Goal: Task Accomplishment & Management: Contribute content

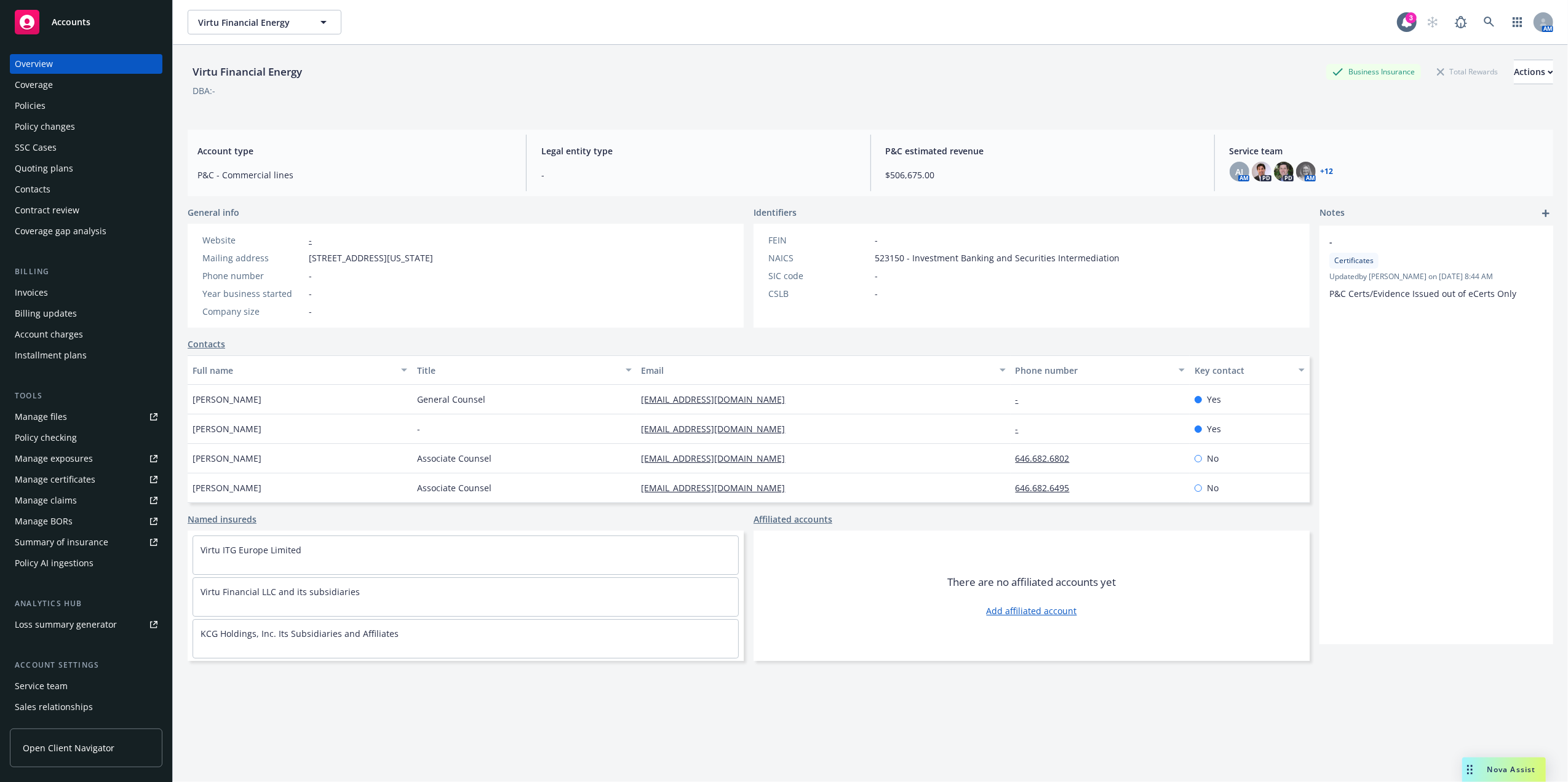
drag, startPoint x: 114, startPoint y: 107, endPoint x: 124, endPoint y: 107, distance: 10.0
click at [114, 107] on div "Policies" at bounding box center [86, 105] width 143 height 20
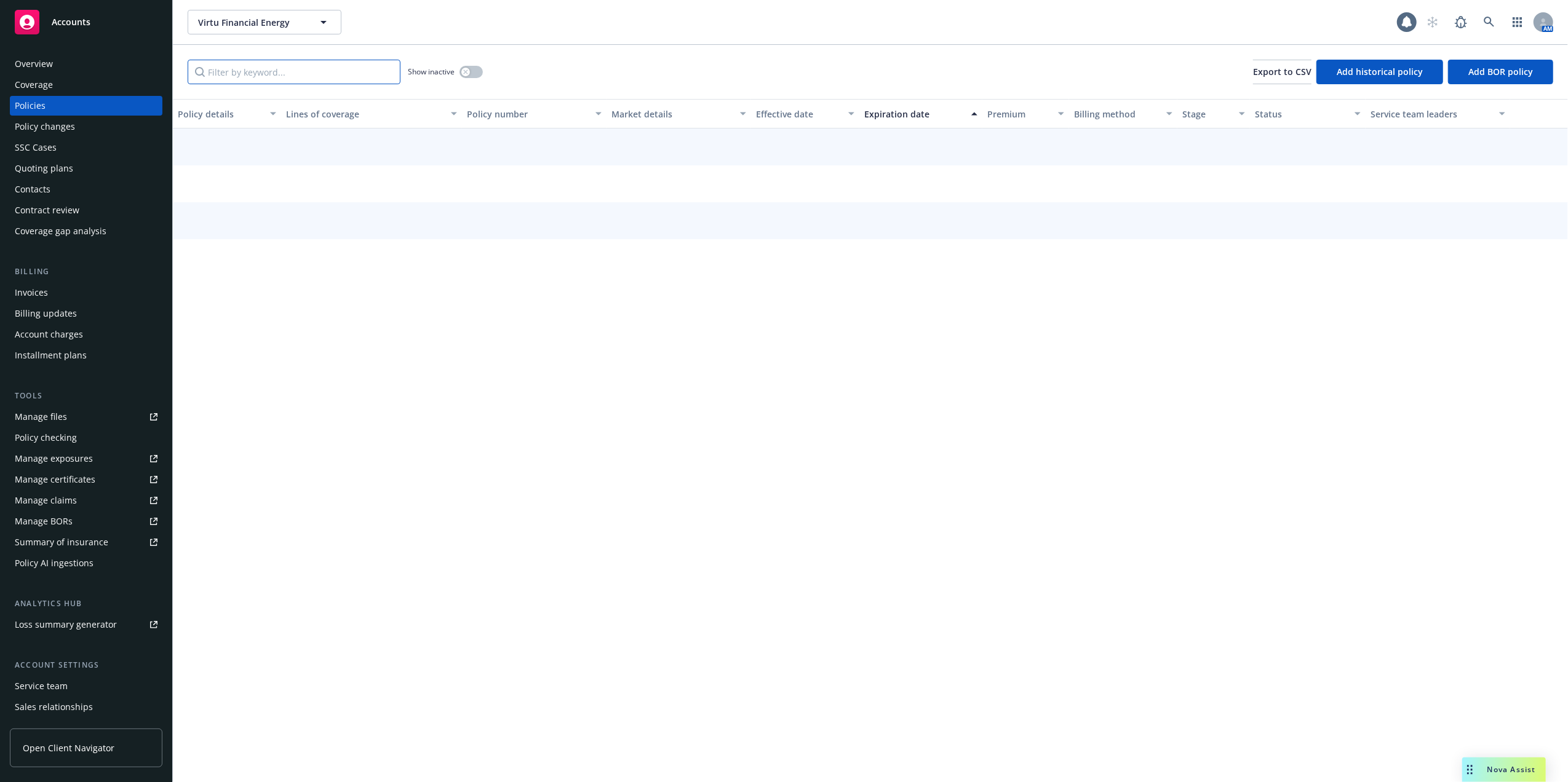
click at [229, 74] on input "Filter by keyword..." at bounding box center [294, 72] width 213 height 25
paste input "EUW1999416"
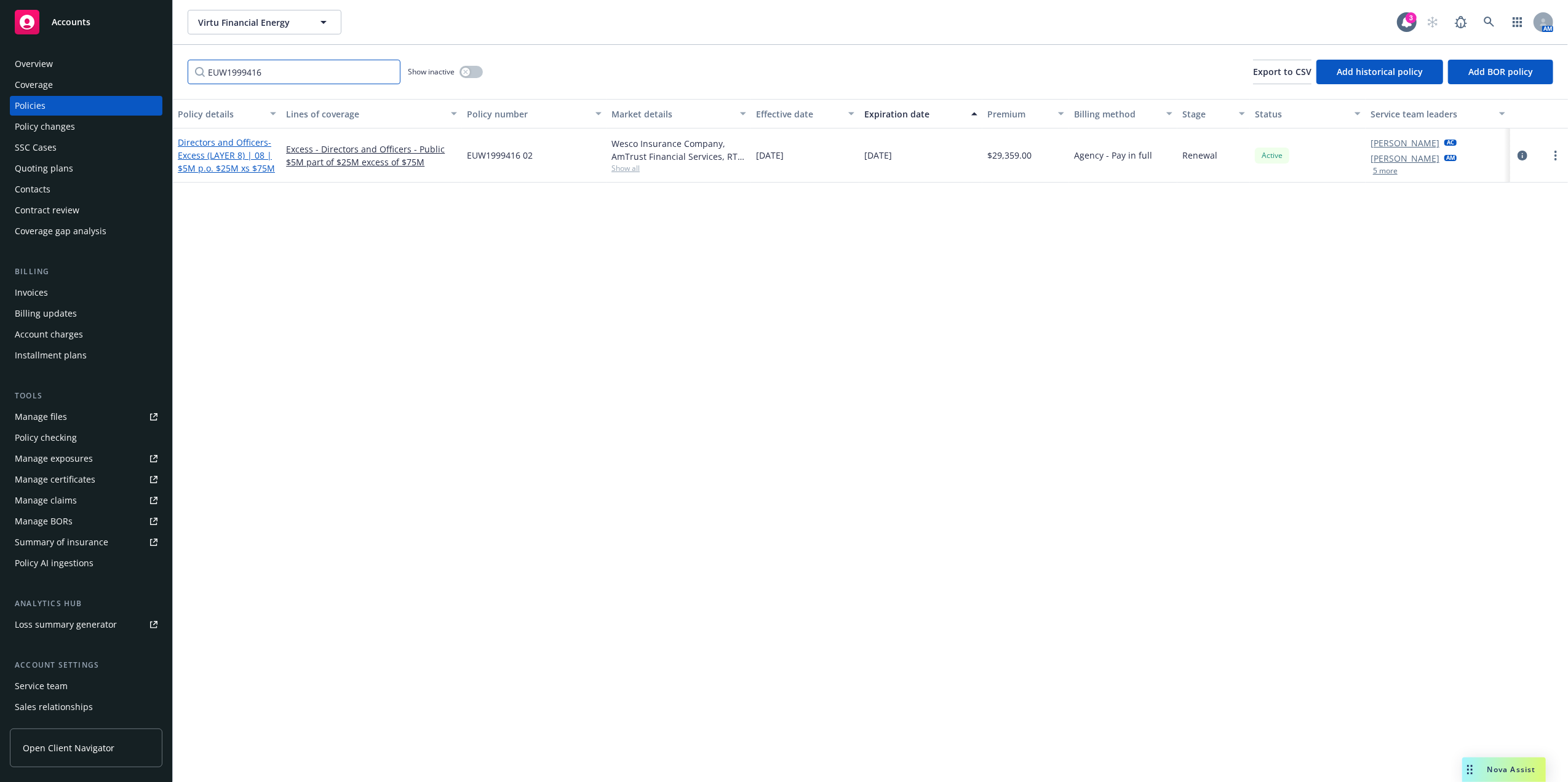
type input "EUW1999416"
click at [221, 150] on span "- Excess (LAYER 8) | 08 | $5M p.o. $25M xs $75M" at bounding box center [226, 156] width 97 height 38
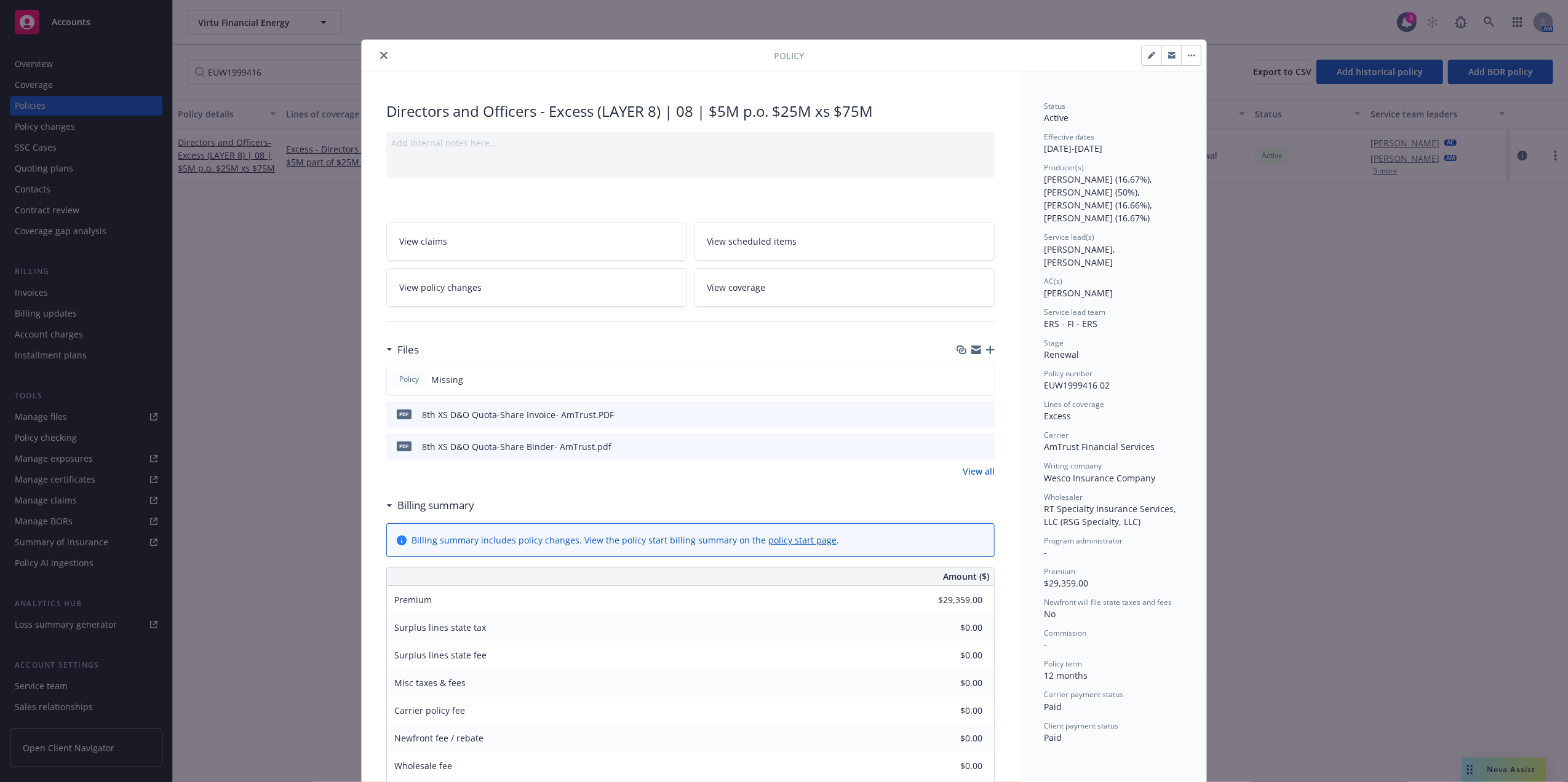
click at [986, 352] on icon "button" at bounding box center [990, 350] width 8 height 8
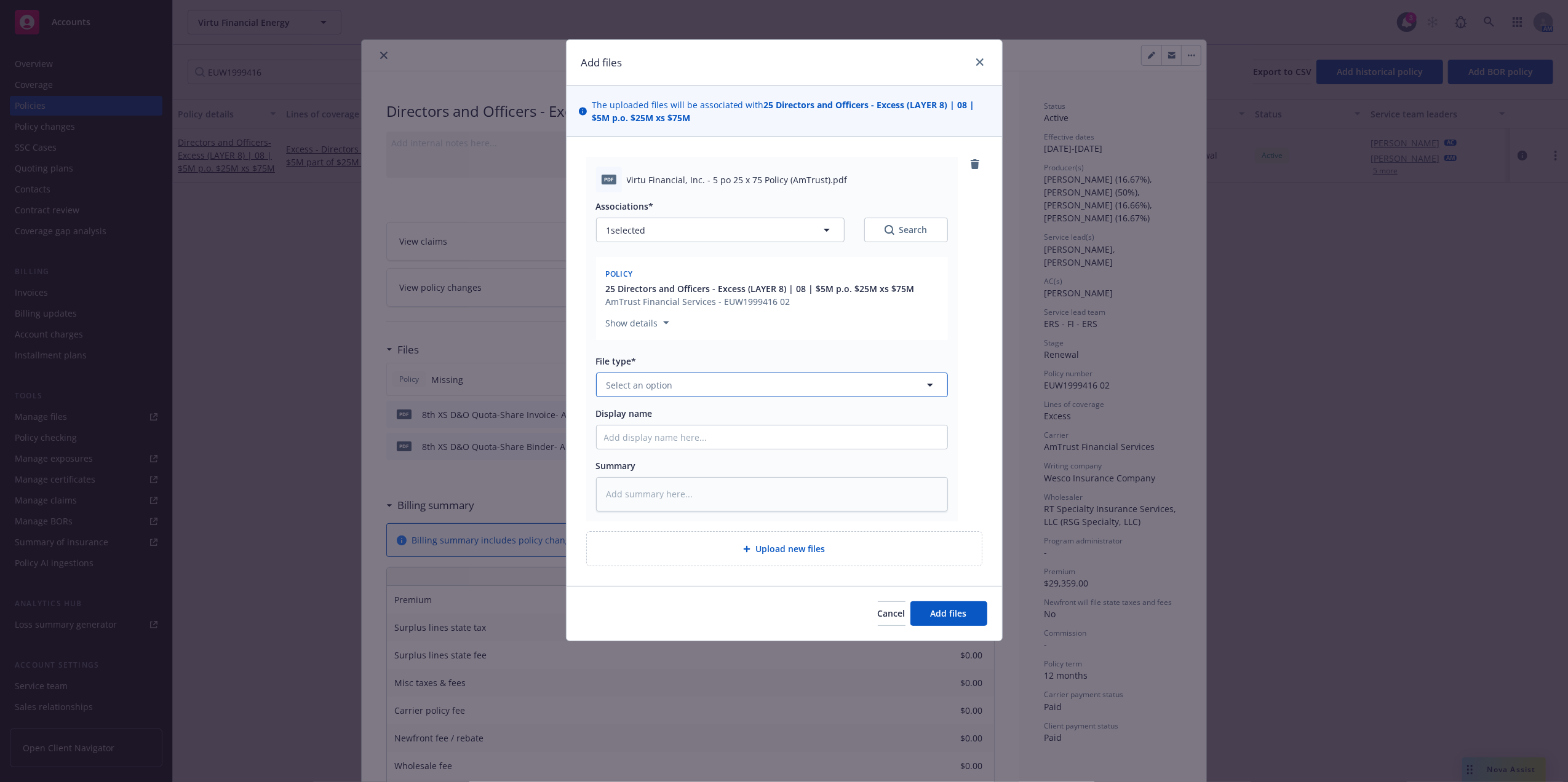
click at [674, 375] on button "Select an option" at bounding box center [772, 385] width 352 height 25
type input "pol"
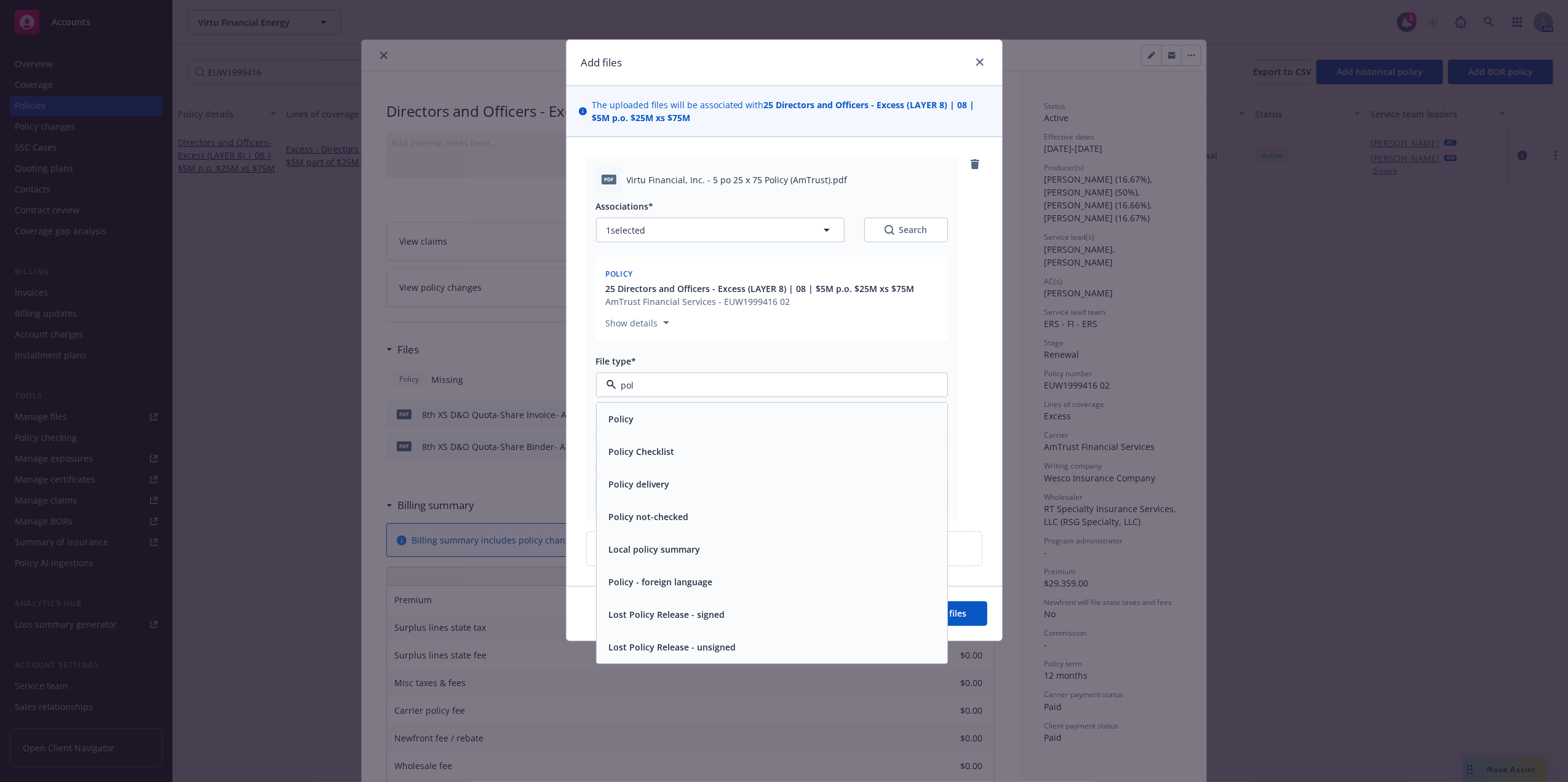
click at [694, 422] on div "Policy" at bounding box center [772, 419] width 336 height 18
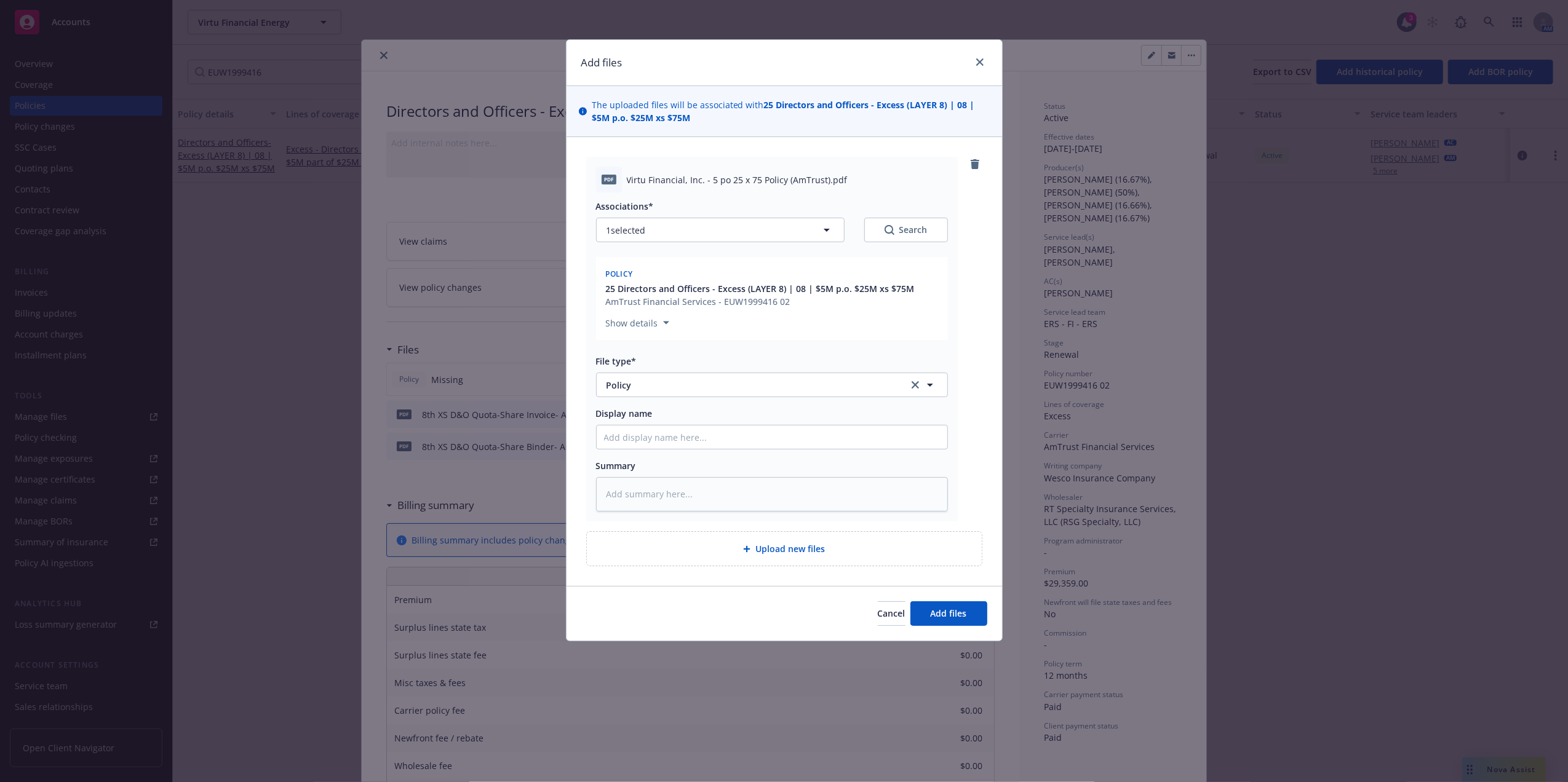
click at [898, 288] on span "25 Directors and Officers - Excess (LAYER 8) | 08 | $5M p.o. $25M xs $75M" at bounding box center [760, 289] width 309 height 13
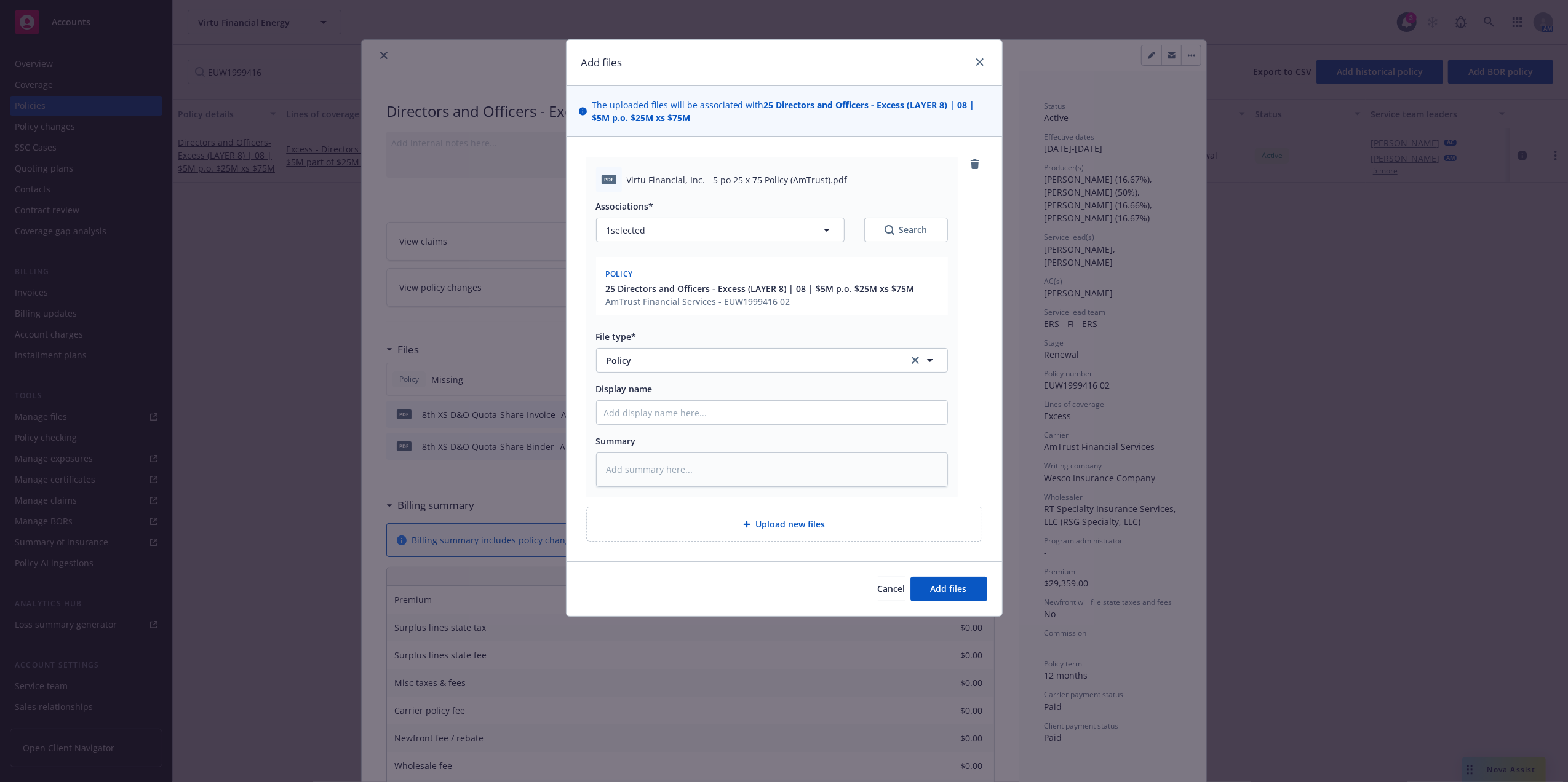
click at [898, 288] on span "25 Directors and Officers - Excess (LAYER 8) | 08 | $5M p.o. $25M xs $75M" at bounding box center [760, 289] width 309 height 13
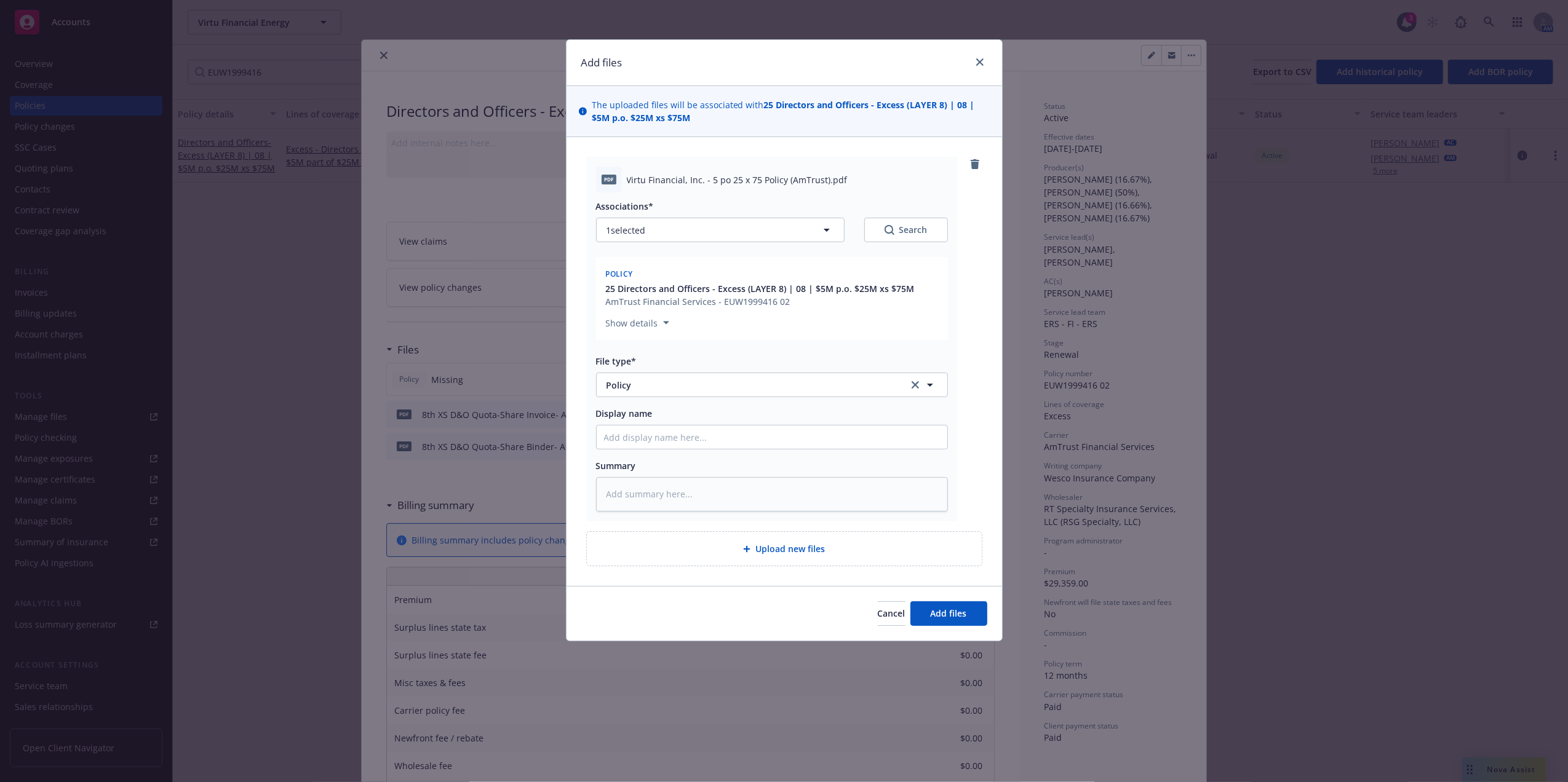
click at [909, 285] on span "25 Directors and Officers - Excess (LAYER 8) | 08 | $5M p.o. $25M xs $75M" at bounding box center [760, 289] width 309 height 13
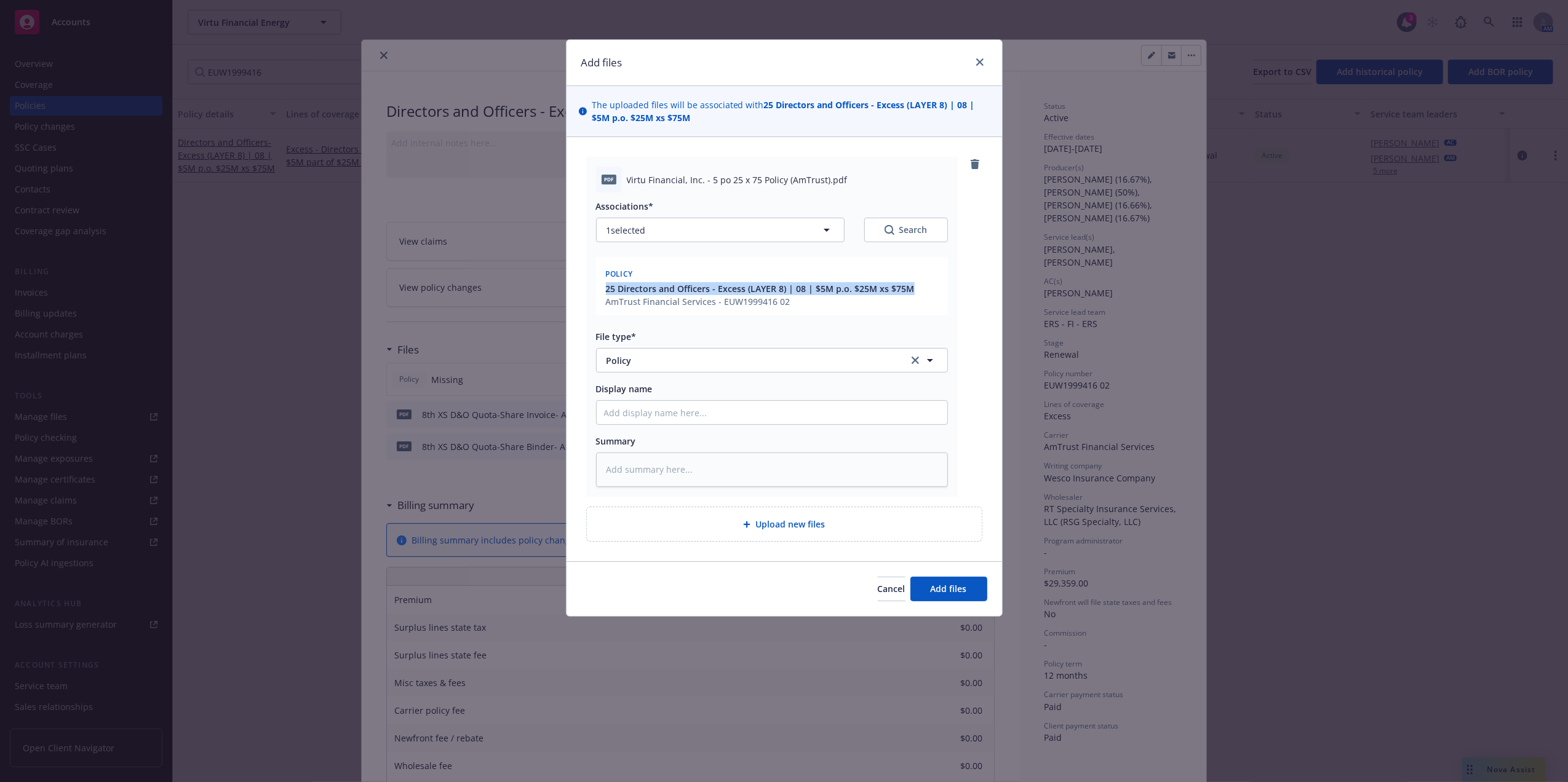
drag, startPoint x: 917, startPoint y: 285, endPoint x: 587, endPoint y: 285, distance: 330.0
click at [587, 285] on div "pdf Virtu Financial, Inc. - 5 po 25 x 75 Policy (AmTrust).pdf Associations* 1 s…" at bounding box center [772, 327] width 371 height 340
copy span "25 Directors and Officers - Excess (LAYER 8) | 08 | $5M p.o. $25M xs $75M"
drag, startPoint x: 587, startPoint y: 285, endPoint x: 633, endPoint y: 412, distance: 135.1
click at [633, 412] on input "Display name" at bounding box center [772, 413] width 350 height 23
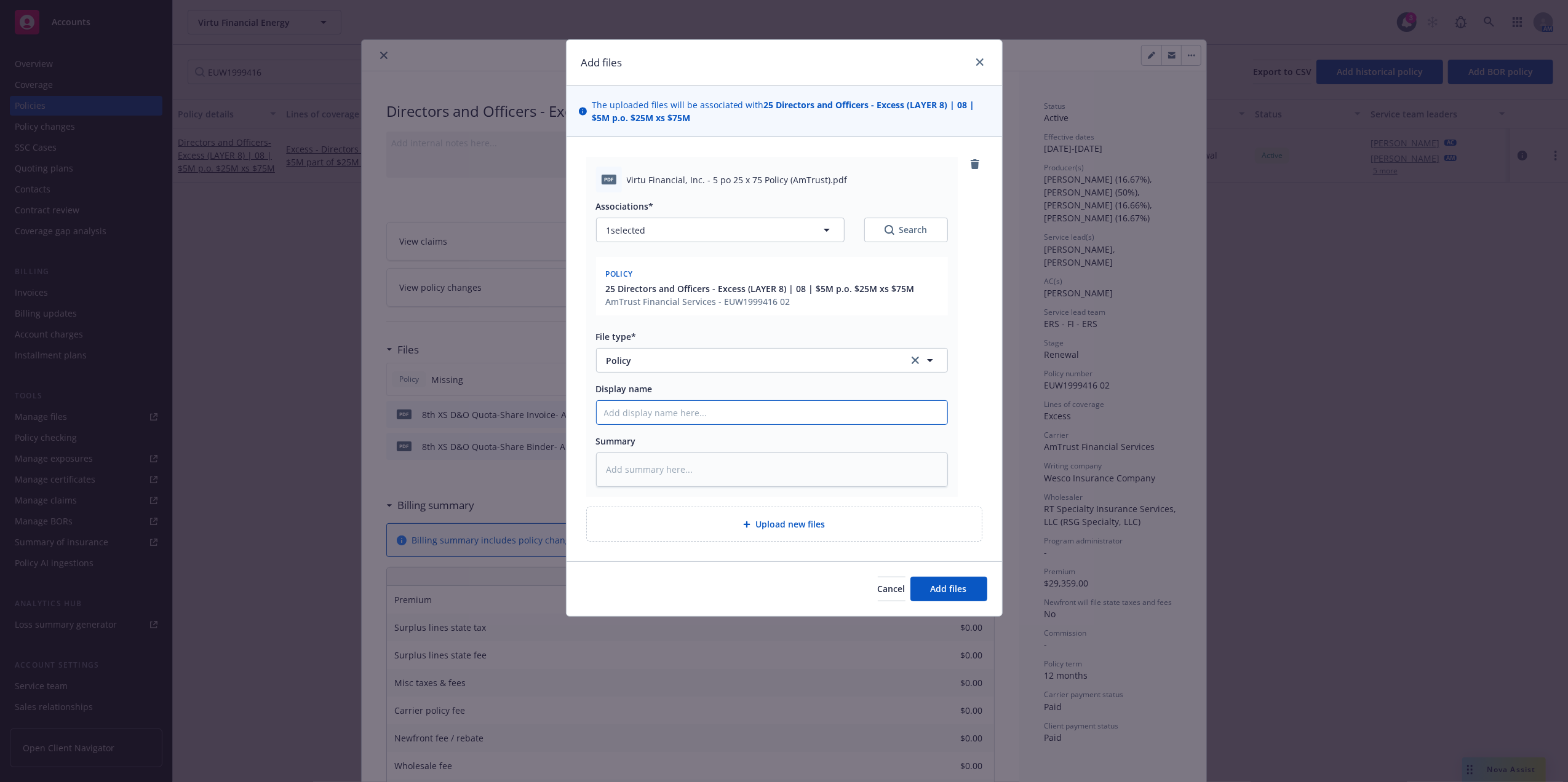
paste input "25 Directors and Officers - Excess (LAYER 8) | 08 | $5M p.o. $25M xs $75M"
type textarea "x"
type input "25 Directors and Officers - Excess (LAYER 8) | 08 | $5M p.o. $25M xs $75M"
type textarea "x"
type input "25 Directors and Officers - Excess (LAYER 8) | 08 | $5M p.o. $25M xs $75M"
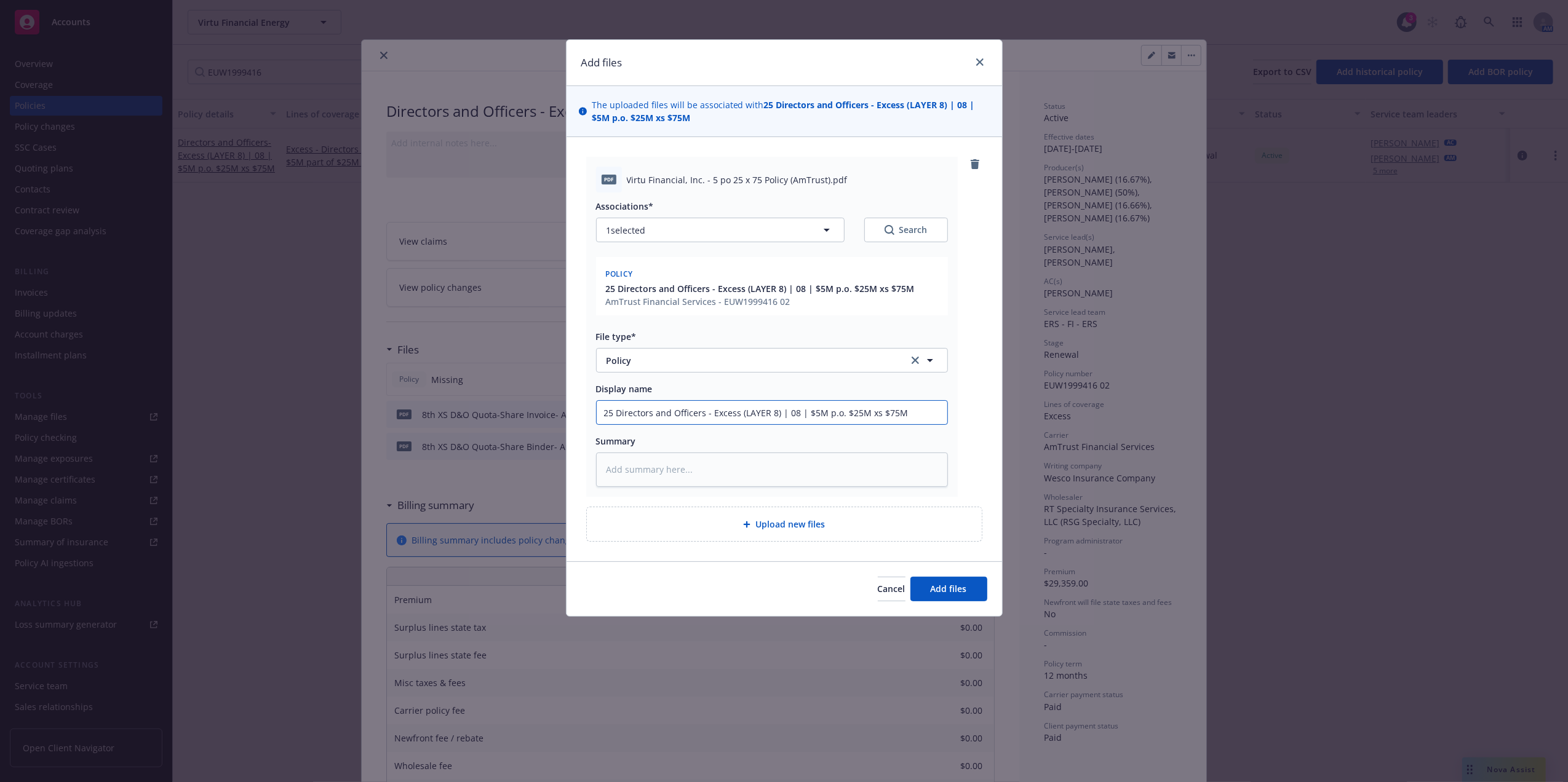
type textarea "x"
type input "25 Directors and Officers - Excess (LAYER 8) | 08 | $5M p.o. $25M xs $75M P"
type textarea "x"
type input "25 Directors and Officers - Excess (LAYER 8) | 08 | $5M p.o. $25M xs $75M Po"
type textarea "x"
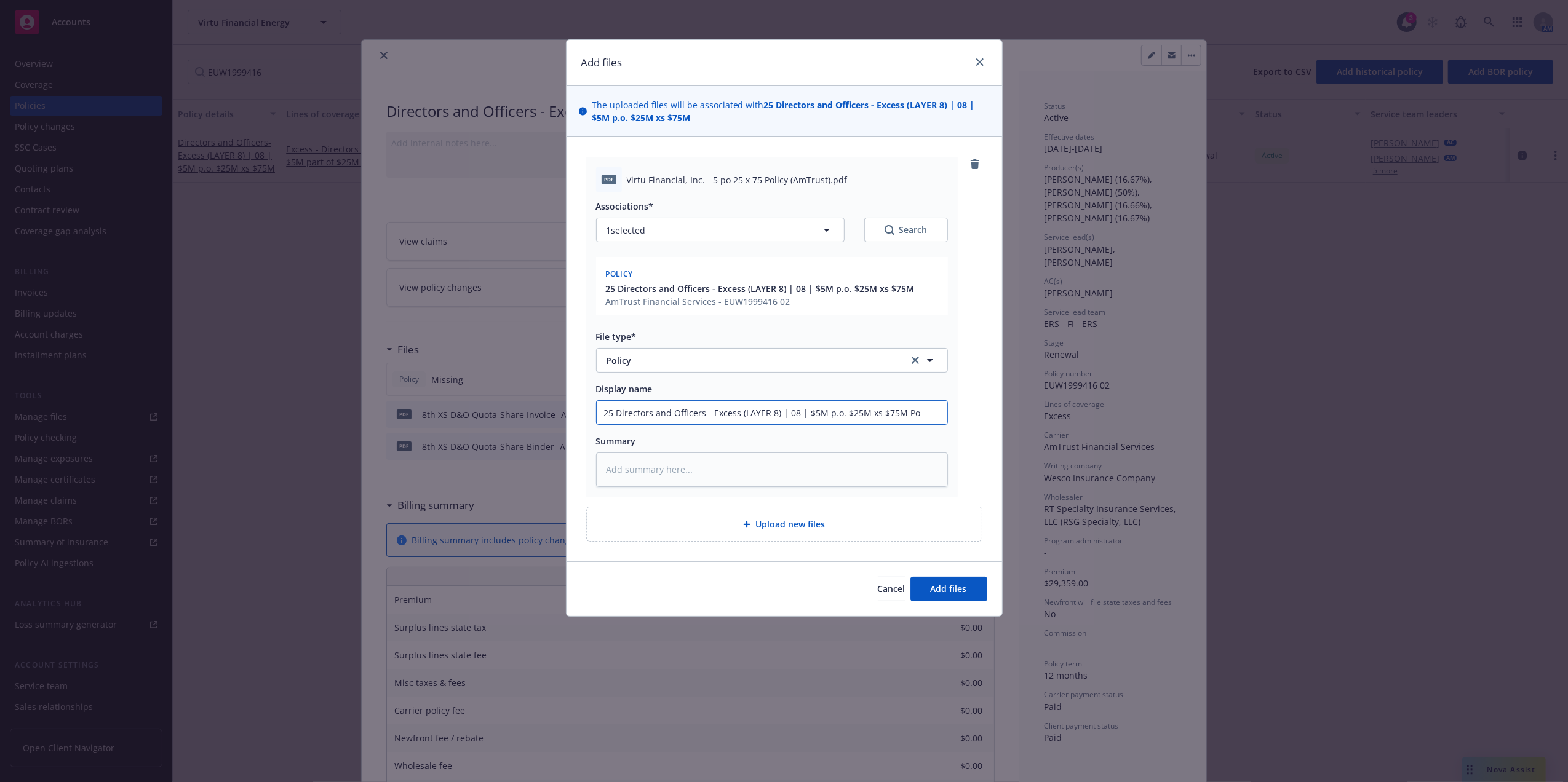
type input "25 Directors and Officers - Excess (LAYER 8) | 08 | $5M p.o. $25M xs $75M Pol"
type textarea "x"
type input "25 Directors and Officers - Excess (LAYER 8) | 08 | $5M p.o. $25M xs $75M Poli"
type textarea "x"
type input "25 Directors and Officers - Excess (LAYER 8) | 08 | $5M p.o. $25M xs $75M Policy"
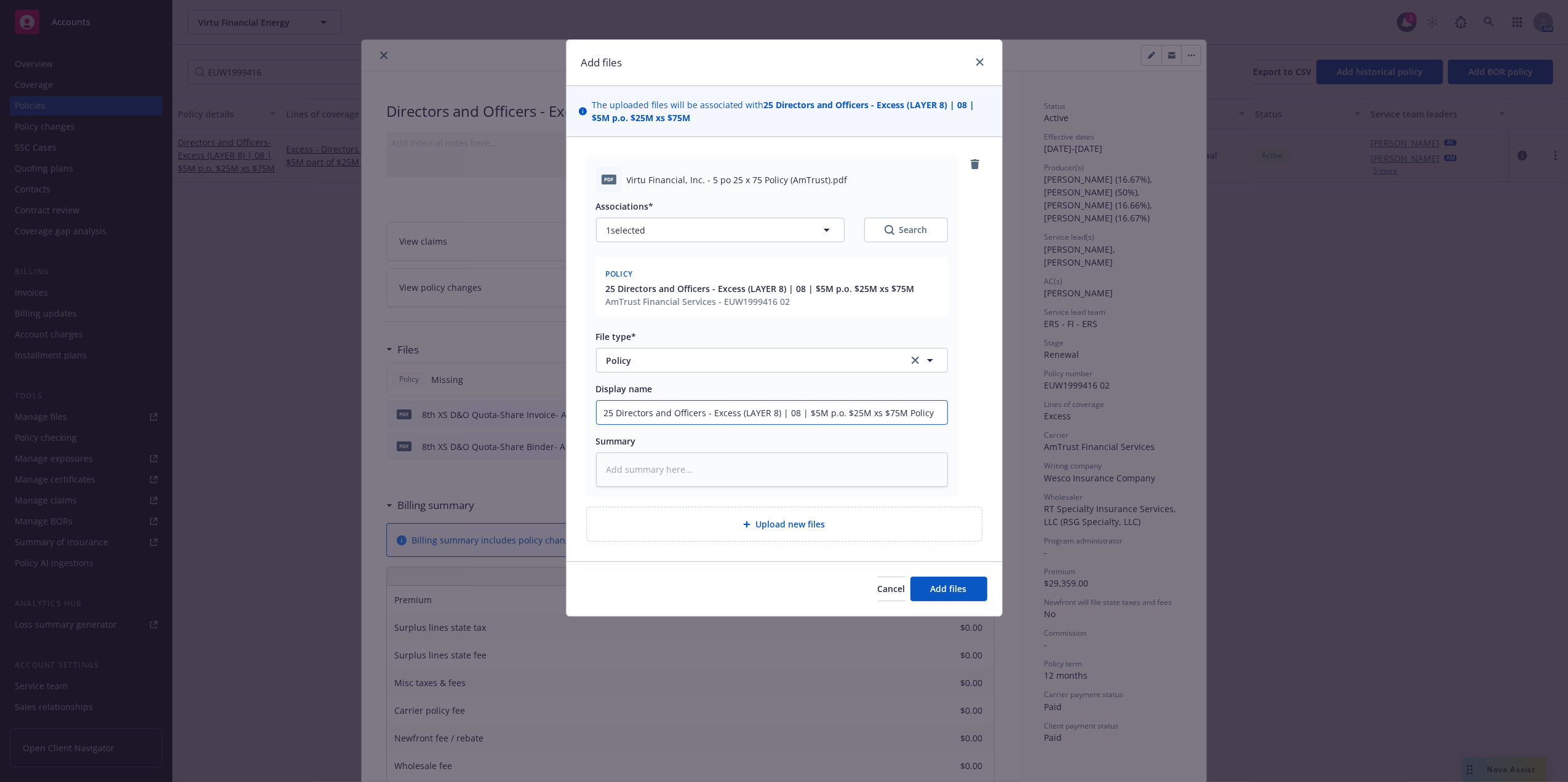
type textarea "x"
type input "25 Directors and Officers - Excess (LAYER 8) | 08 | $5M p.o. $25M xs $75M Policy"
type textarea "x"
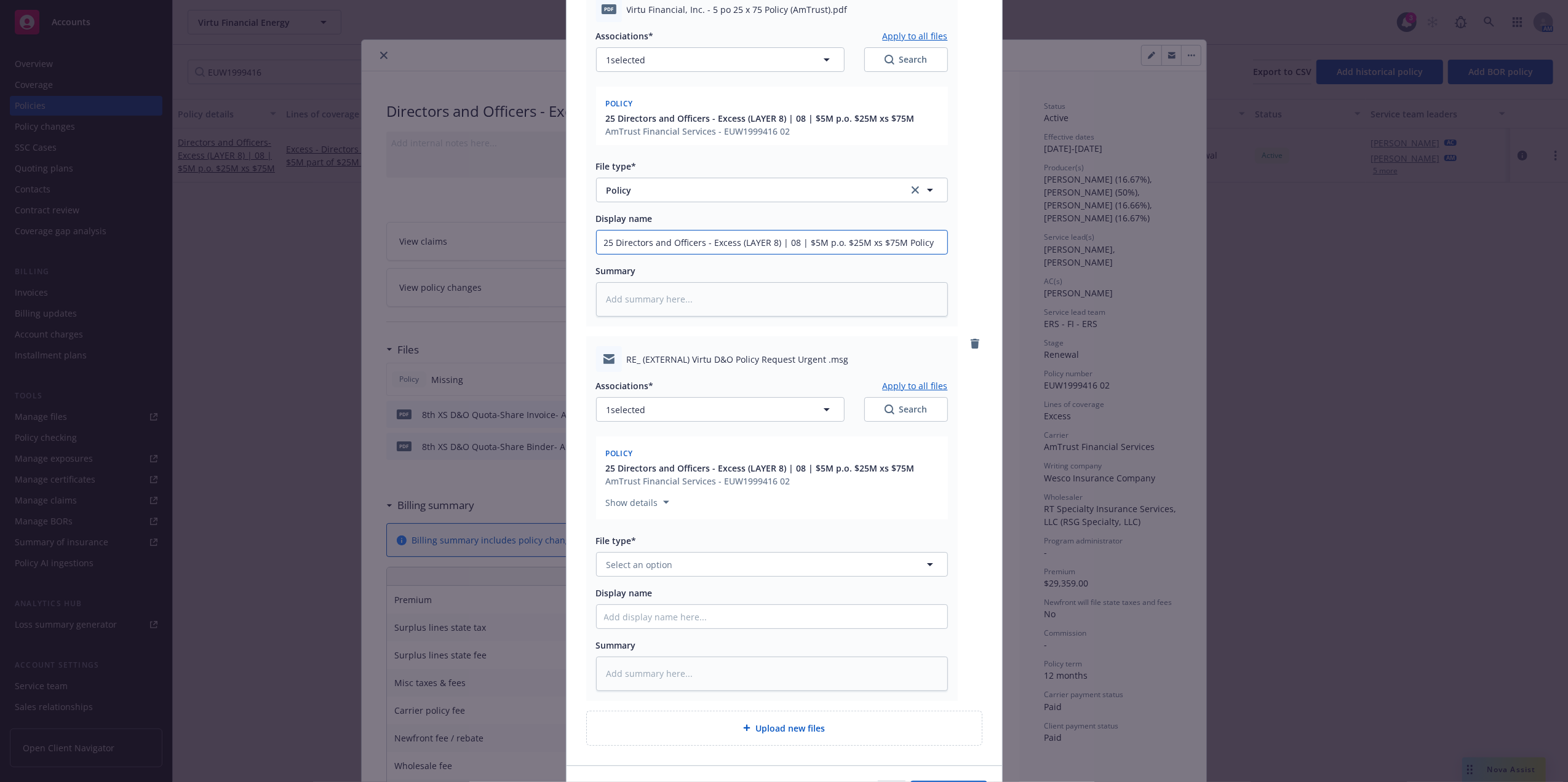
scroll to position [249, 0]
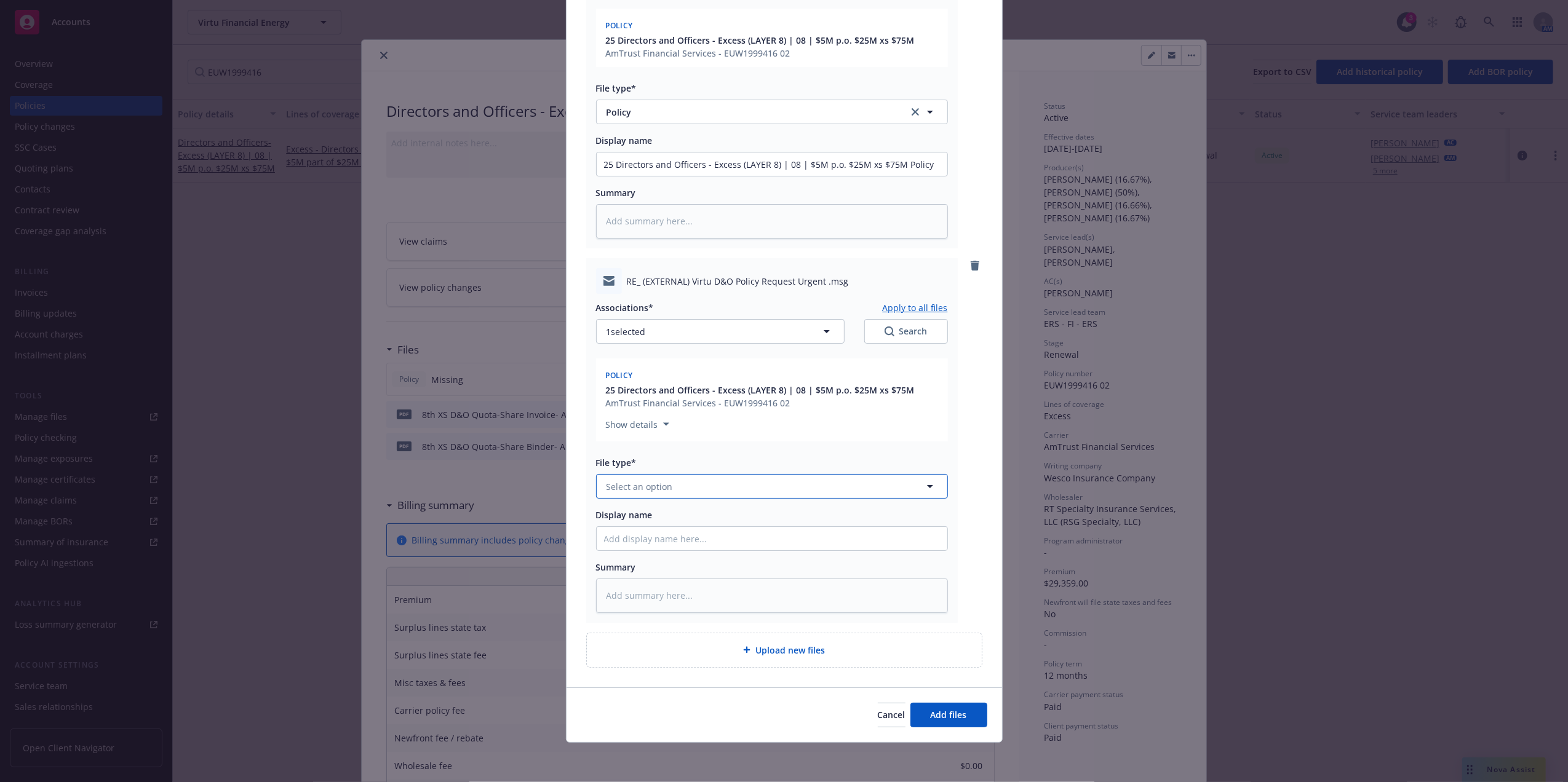
click at [667, 481] on button "Select an option" at bounding box center [772, 486] width 352 height 25
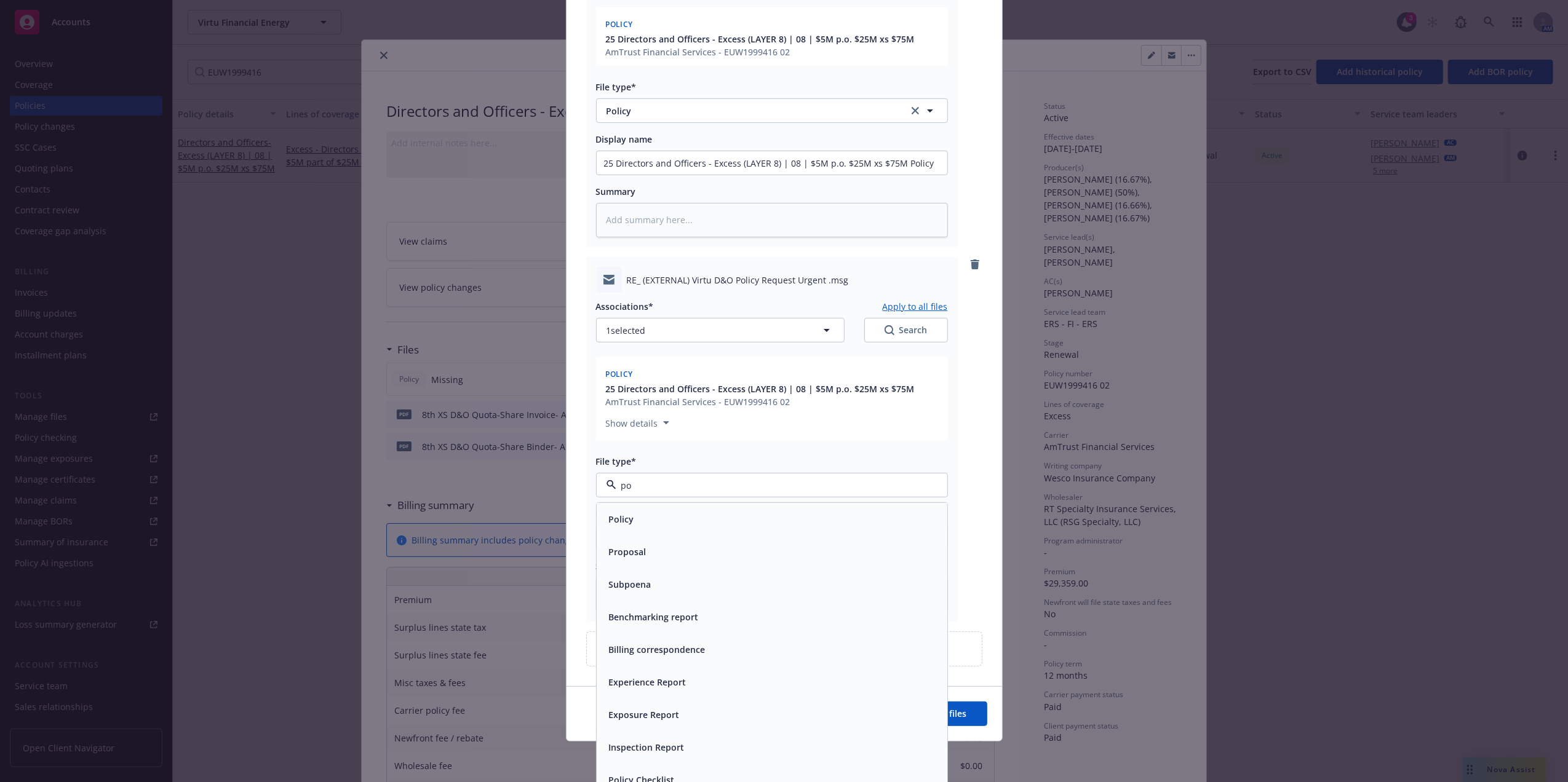
type input "p"
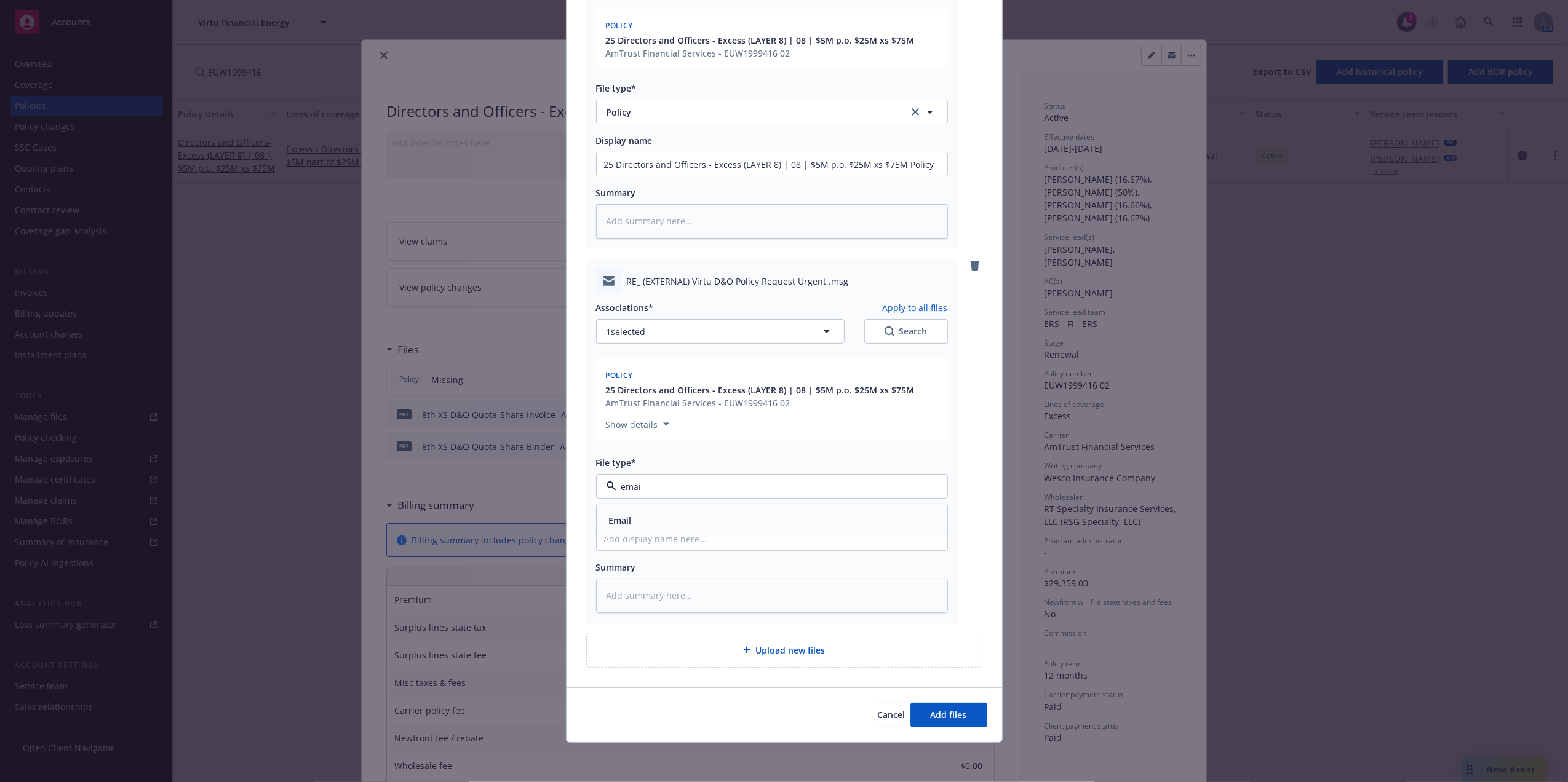
type input "email"
click at [635, 518] on div "Email" at bounding box center [772, 520] width 336 height 18
click at [661, 533] on input "Display name" at bounding box center [772, 538] width 350 height 23
drag, startPoint x: 917, startPoint y: 389, endPoint x: 640, endPoint y: 404, distance: 277.4
click at [640, 404] on div "25 Directors and Officers - Excess (LAYER 8) | 08 | $5M p.o. $25M xs $75M AmTru…" at bounding box center [773, 397] width 337 height 26
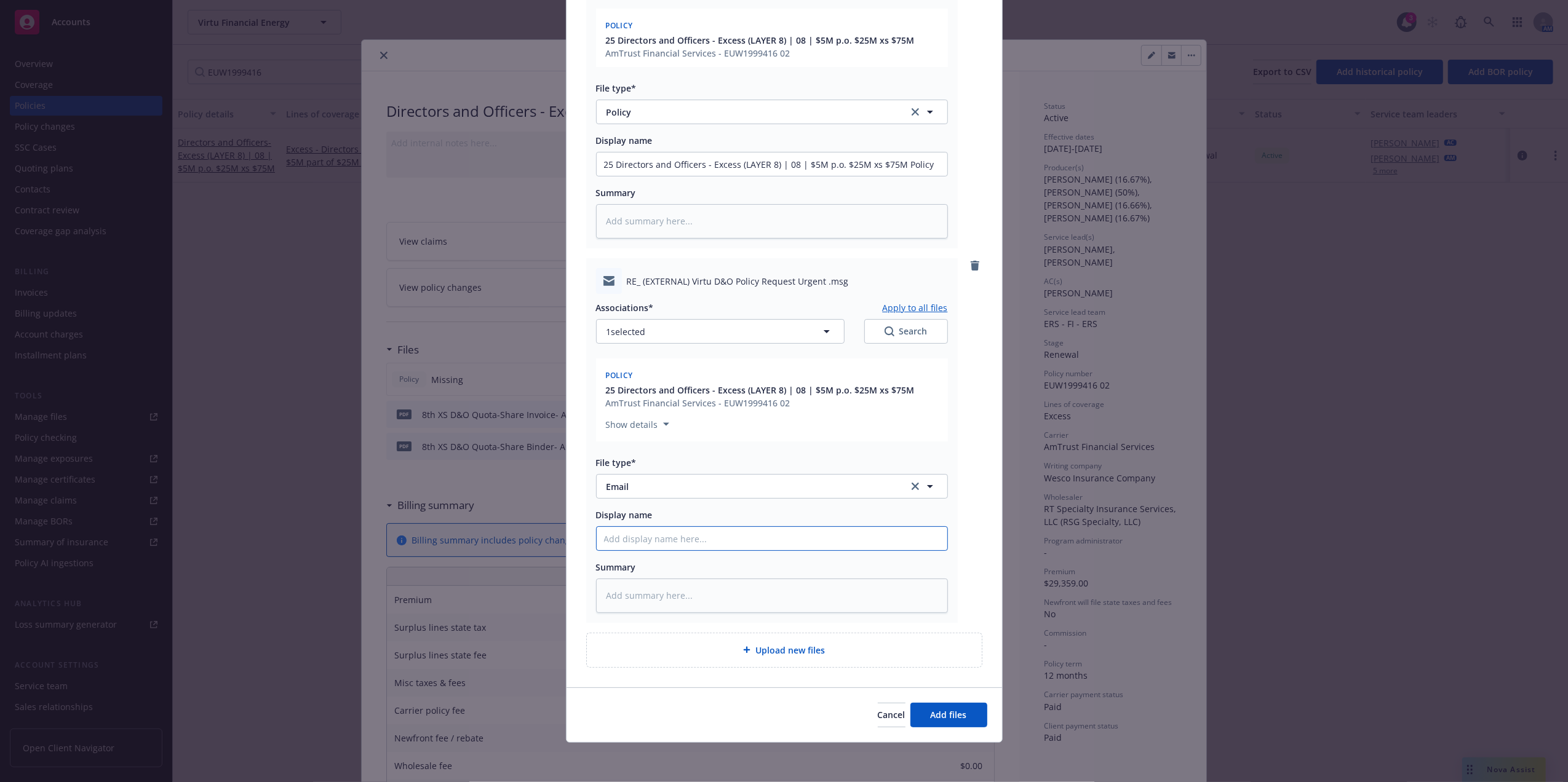
drag, startPoint x: 640, startPoint y: 404, endPoint x: 656, endPoint y: 512, distance: 109.2
click at [646, 532] on input "Display name" at bounding box center [772, 538] width 350 height 23
type textarea "x"
type input "P"
type textarea "x"
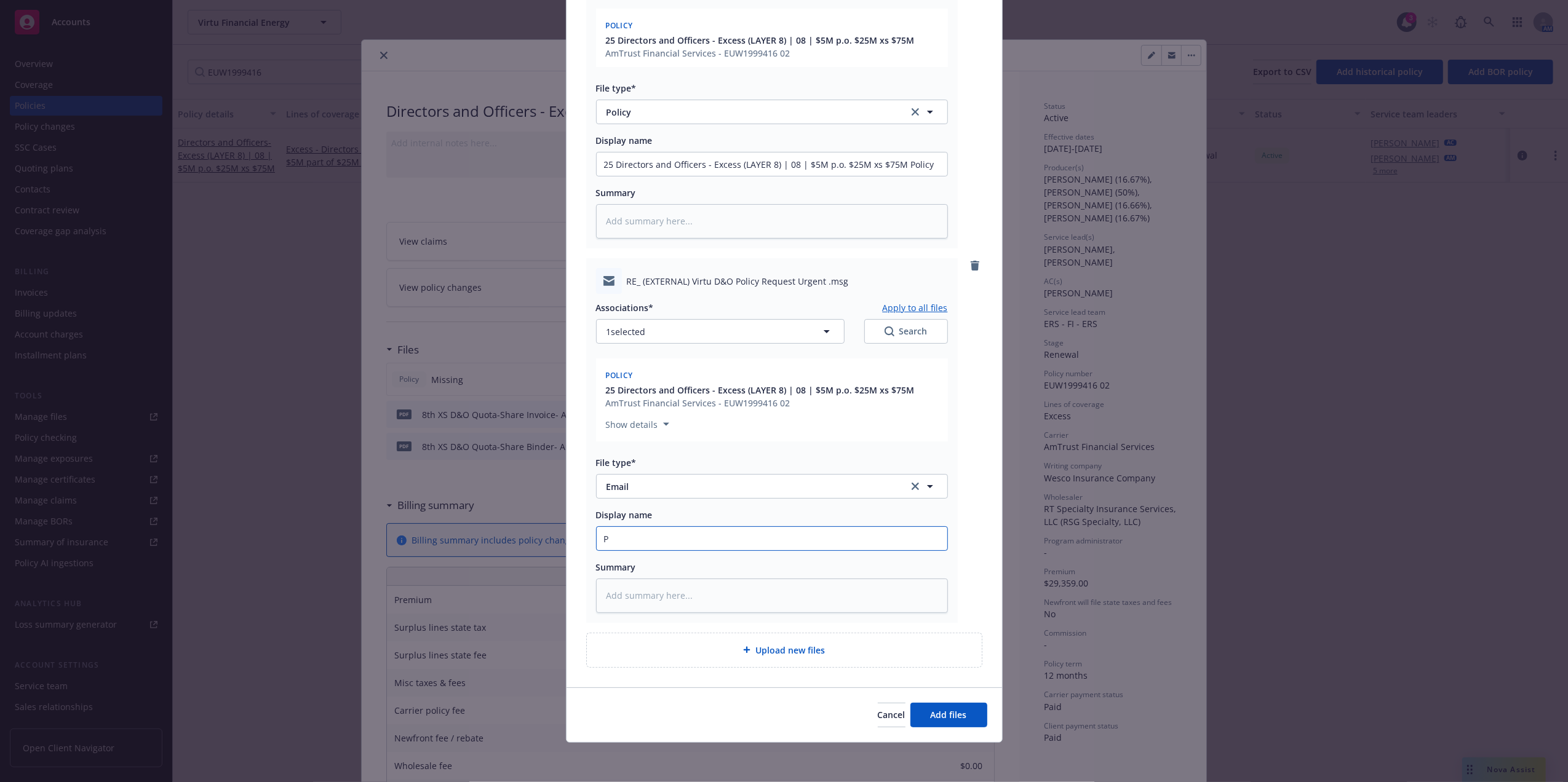
type input "Po"
type textarea "x"
type input "Pol"
type textarea "x"
type input "Poli"
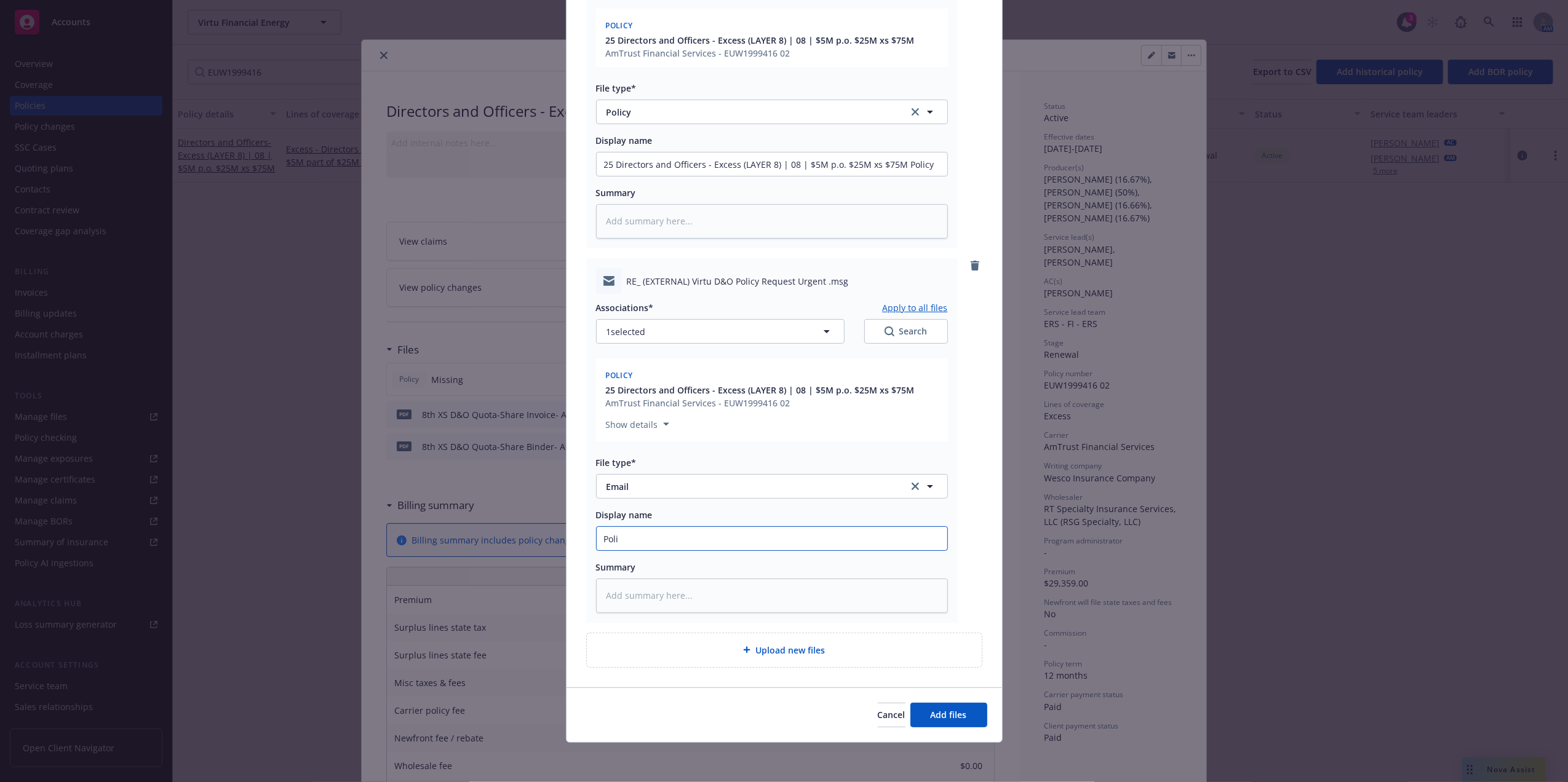
type textarea "x"
type input "Polic"
type textarea "x"
type input "Poli"
type textarea "x"
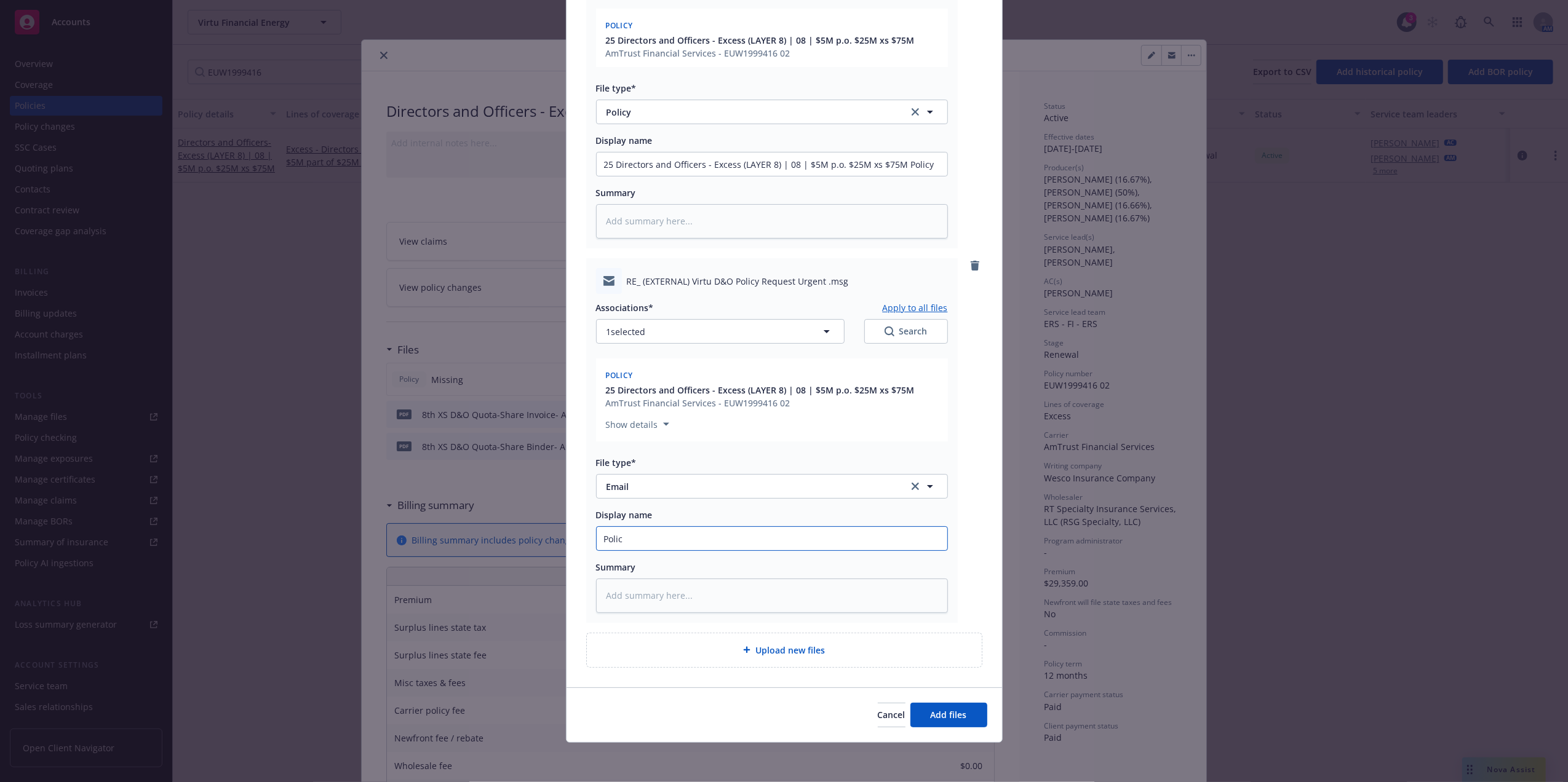
type input "Policy"
type textarea "x"
type input "Policy"
type textarea "x"
type input "Policy Re"
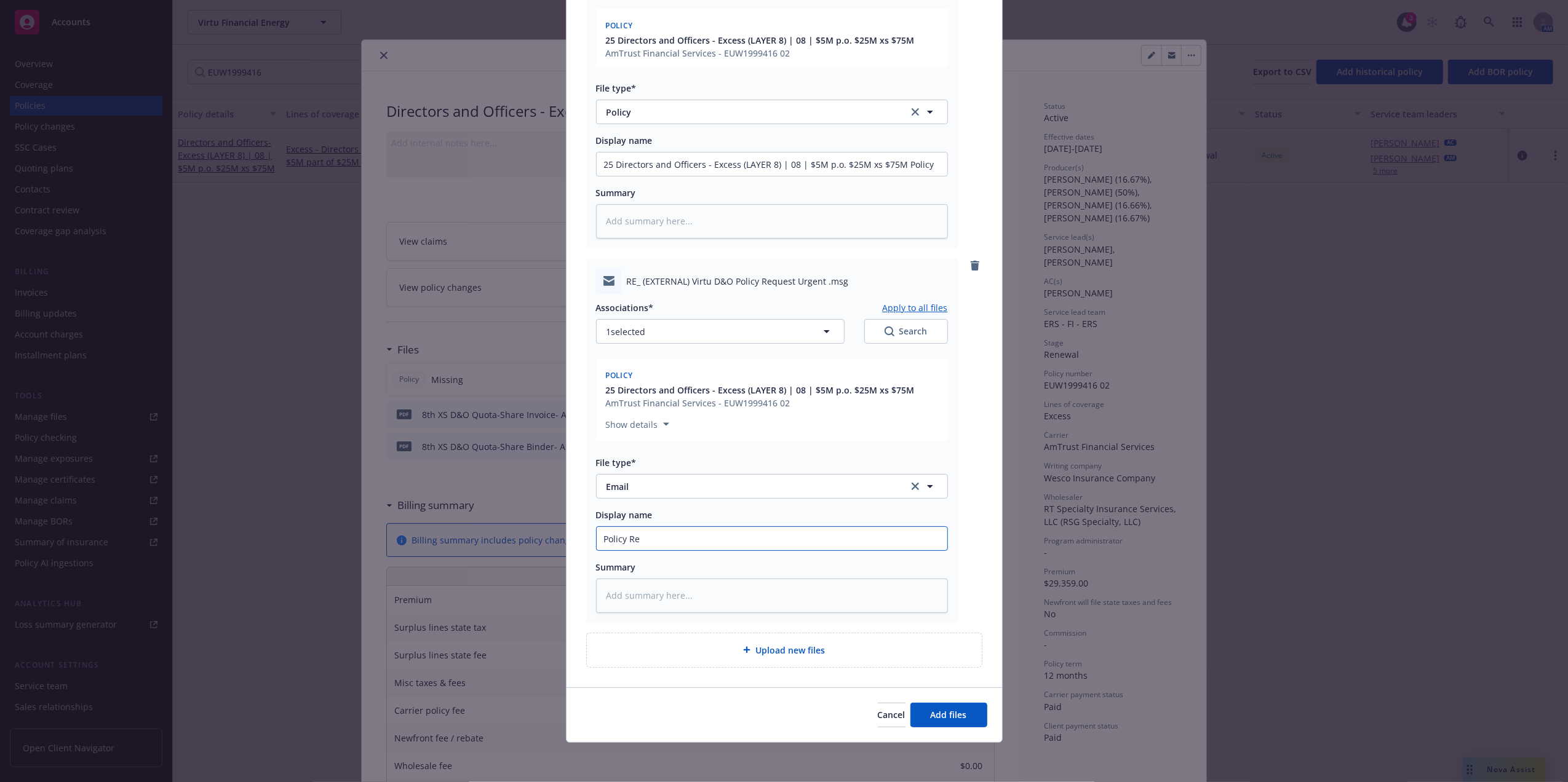
type textarea "x"
type input "Policy Rec"
type textarea "x"
type input "Policy Recv"
type textarea "x"
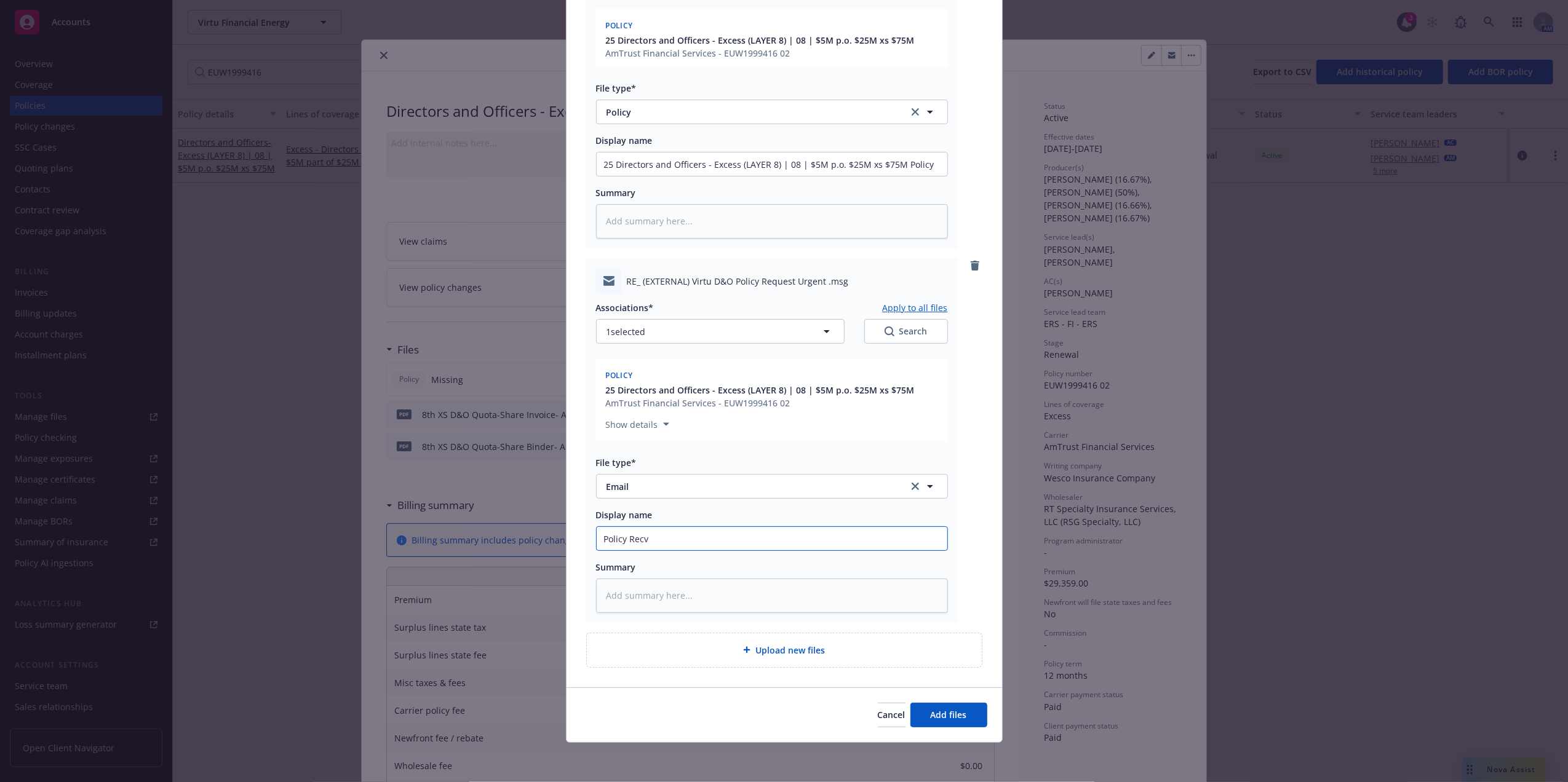
type input "Policy Recv"
type textarea "x"
type input "Policy Recv em"
type textarea "x"
type input "Policy Recv ema"
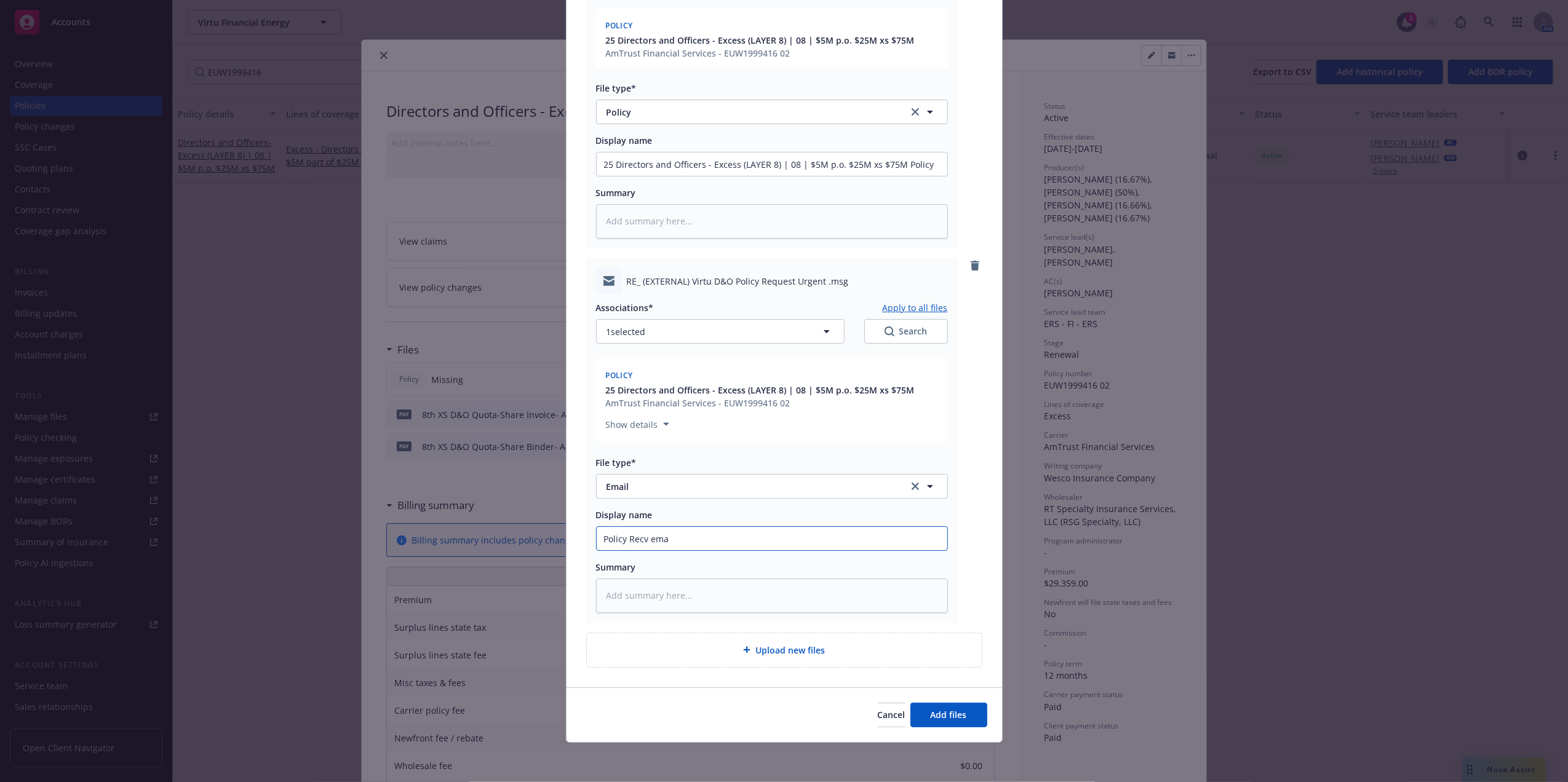
type textarea "x"
type input "Policy Recv emai"
type textarea "x"
type input "Policy Recv email"
click at [961, 717] on button "Add files" at bounding box center [949, 716] width 77 height 25
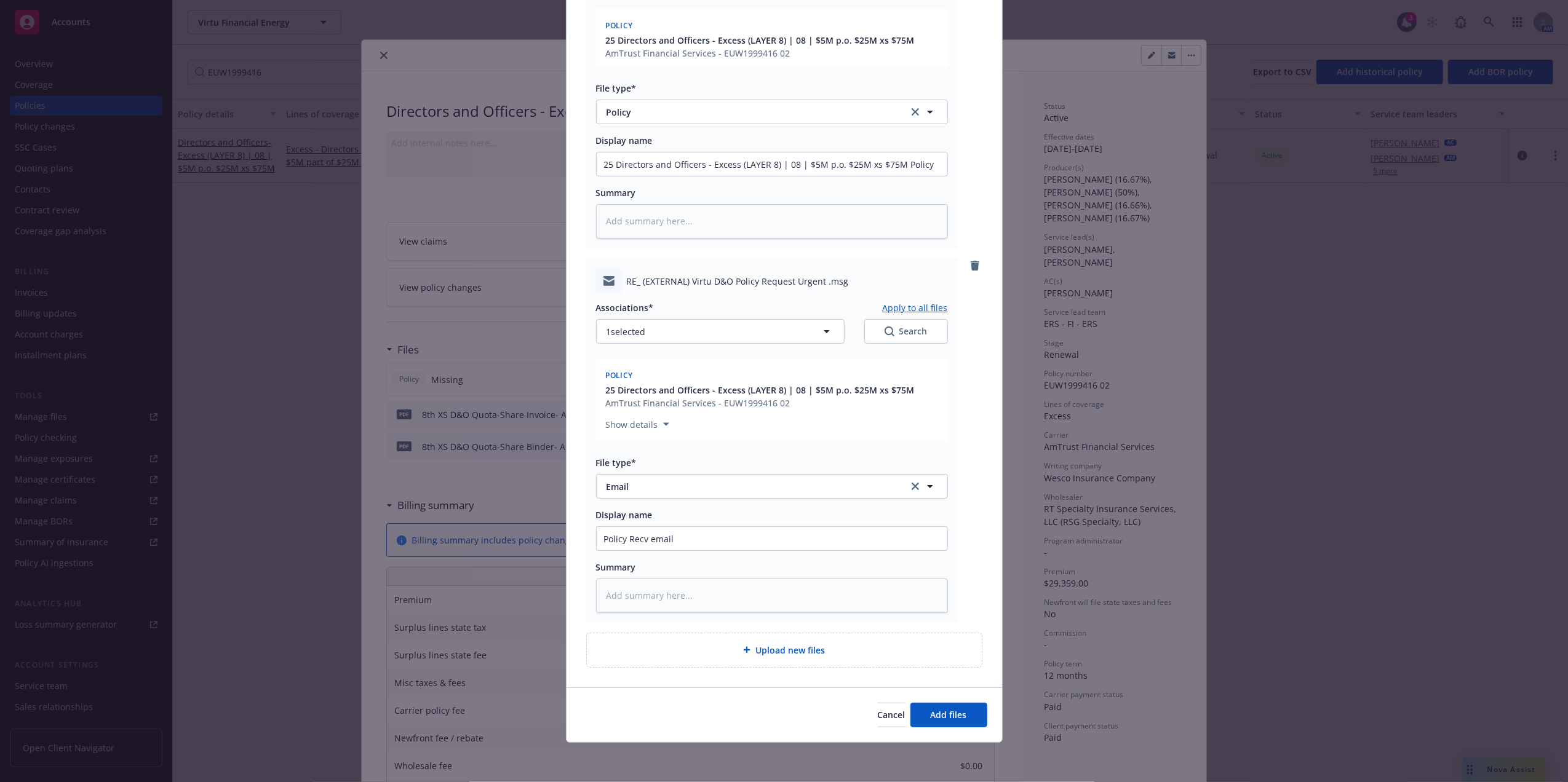
scroll to position [204, 0]
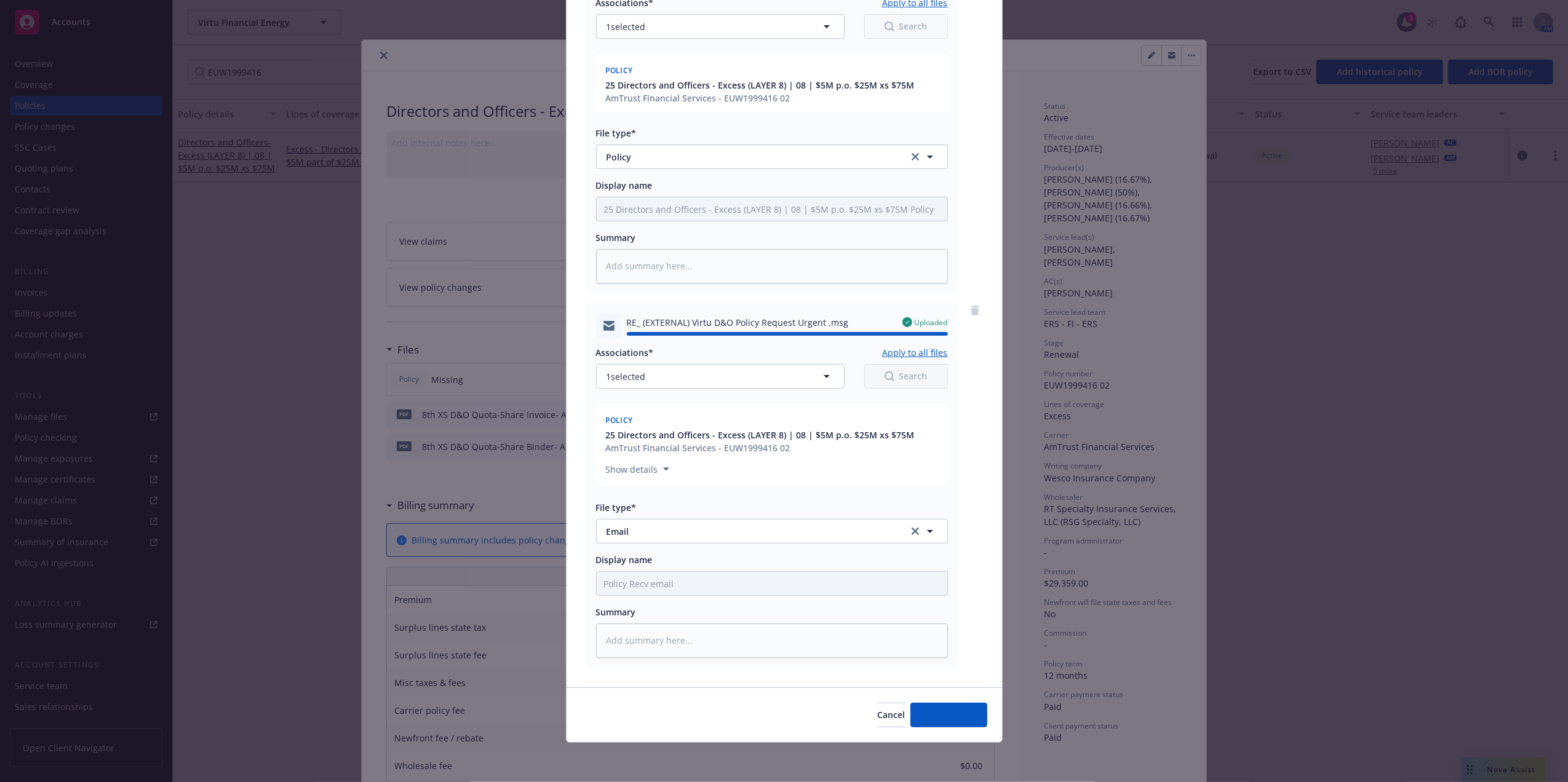
type textarea "x"
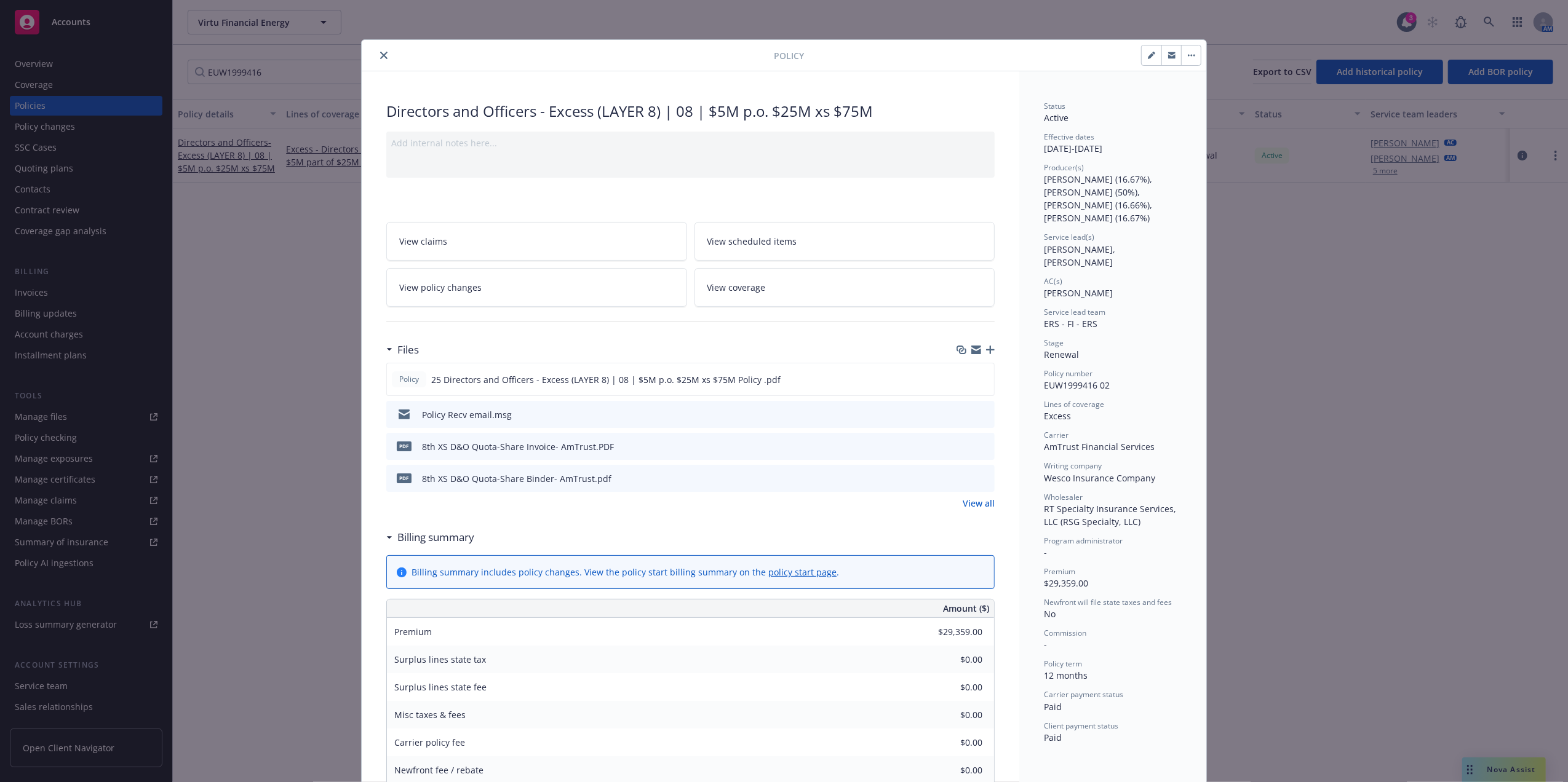
click at [380, 55] on icon "close" at bounding box center [384, 55] width 7 height 7
click at [311, 70] on input "EUW1999416" at bounding box center [294, 72] width 213 height 25
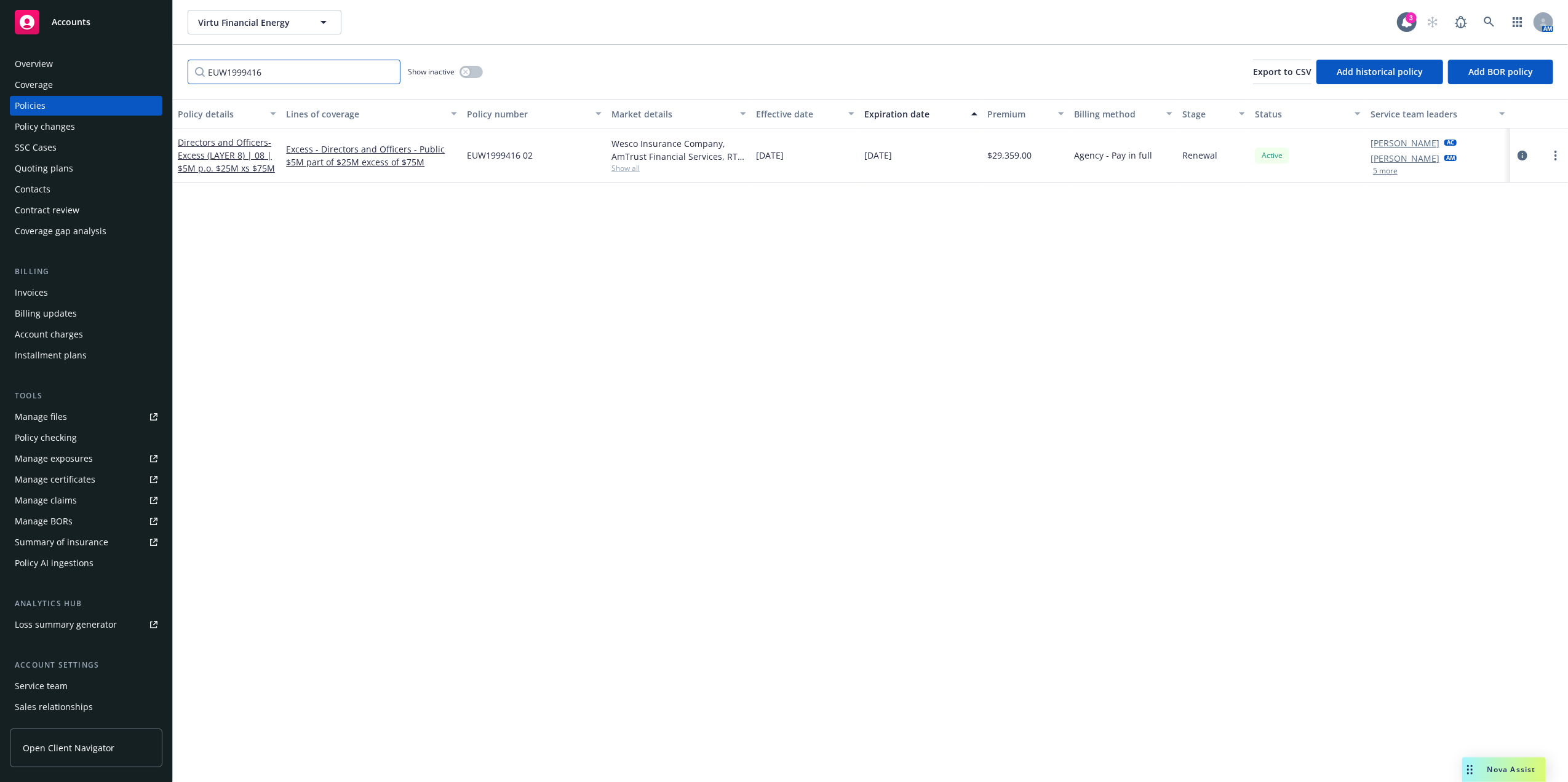
click at [311, 70] on input "EUW1999416" at bounding box center [294, 72] width 213 height 25
paste input "5"
type input "EUW1999415"
click at [208, 161] on span "- Excess (LAYER 7) | 07 | $2.5M / $22.5M xs $52.5M" at bounding box center [225, 161] width 94 height 50
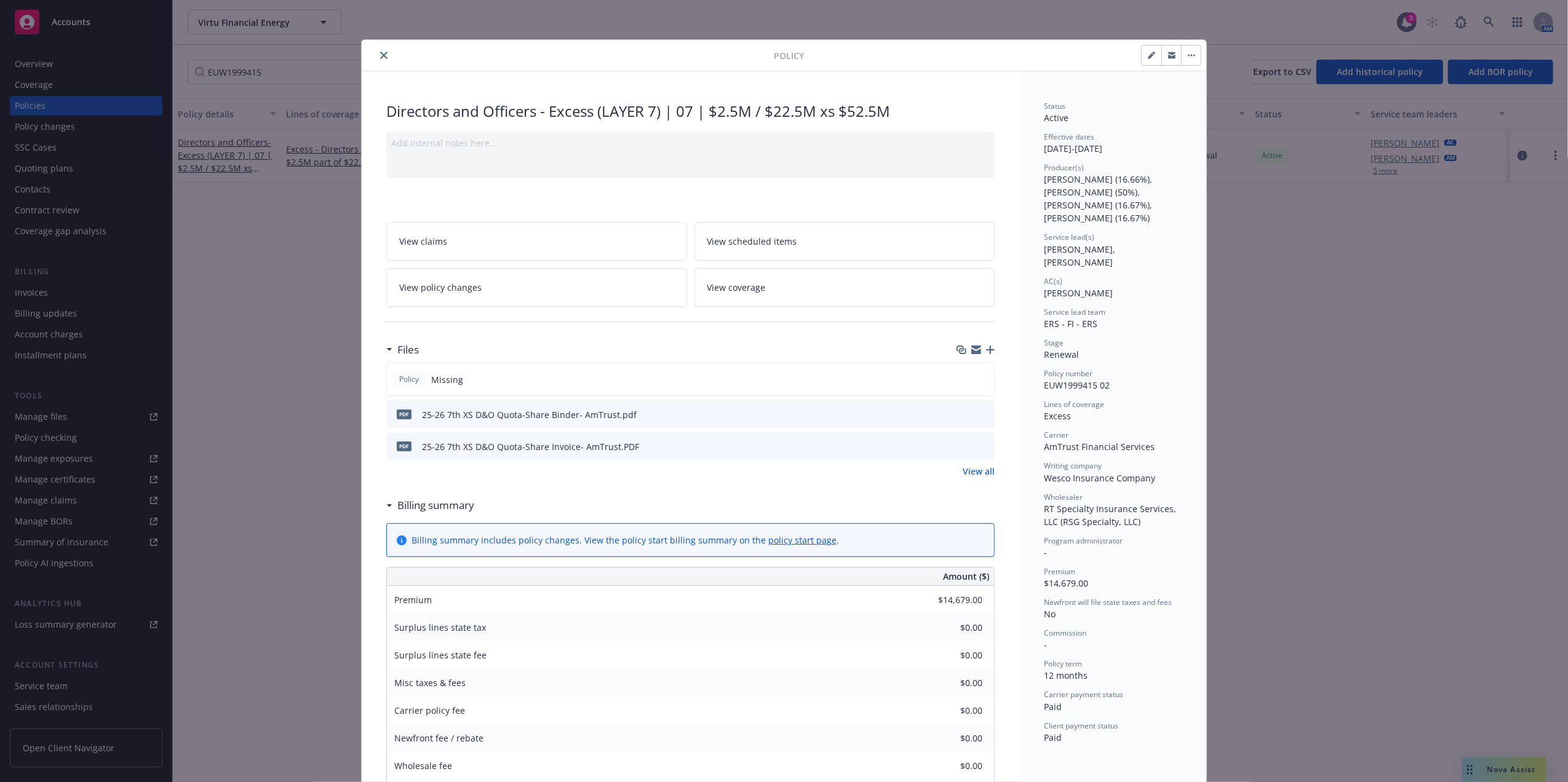
click at [986, 350] on icon "button" at bounding box center [990, 350] width 8 height 8
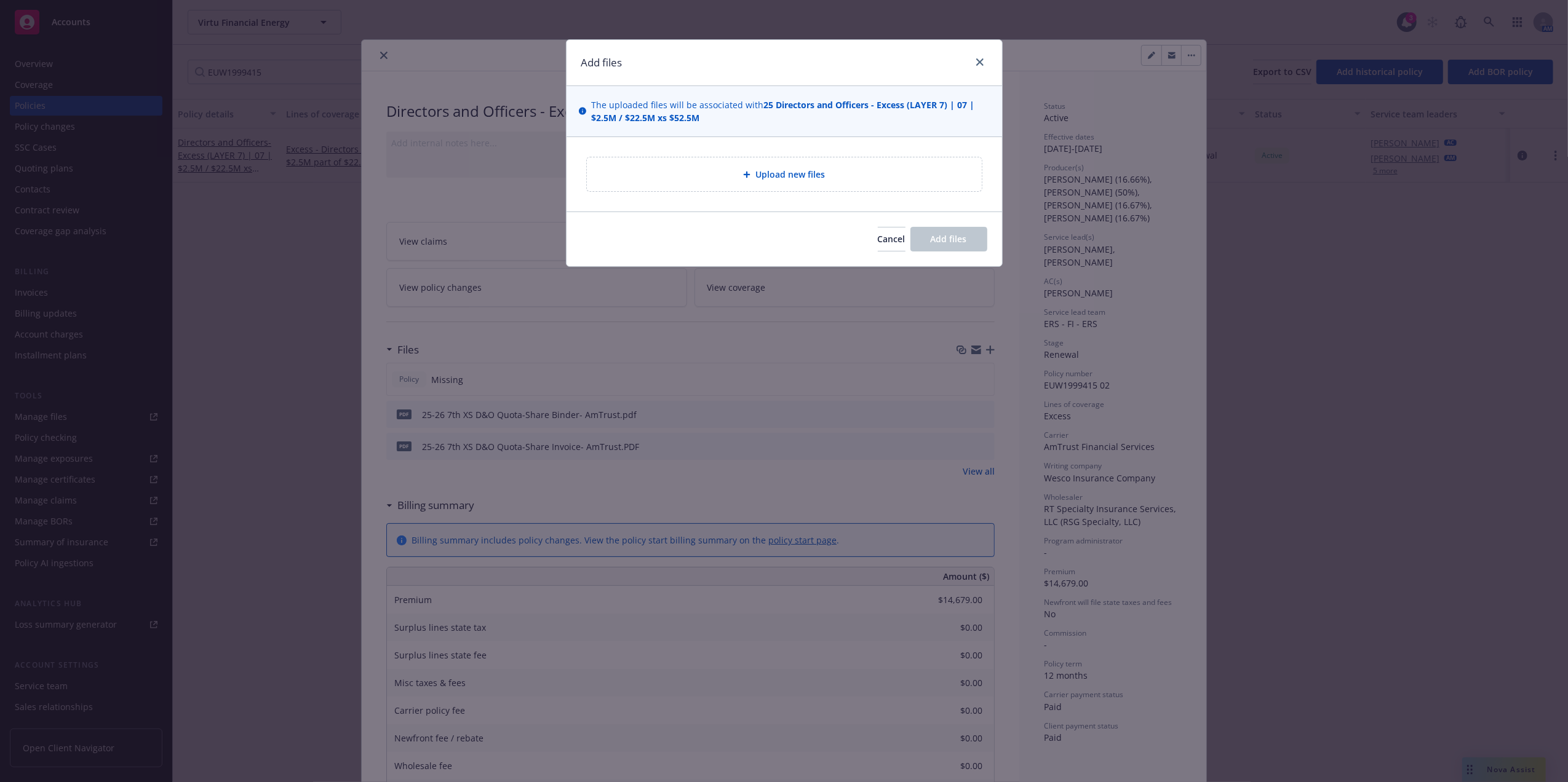
type textarea "x"
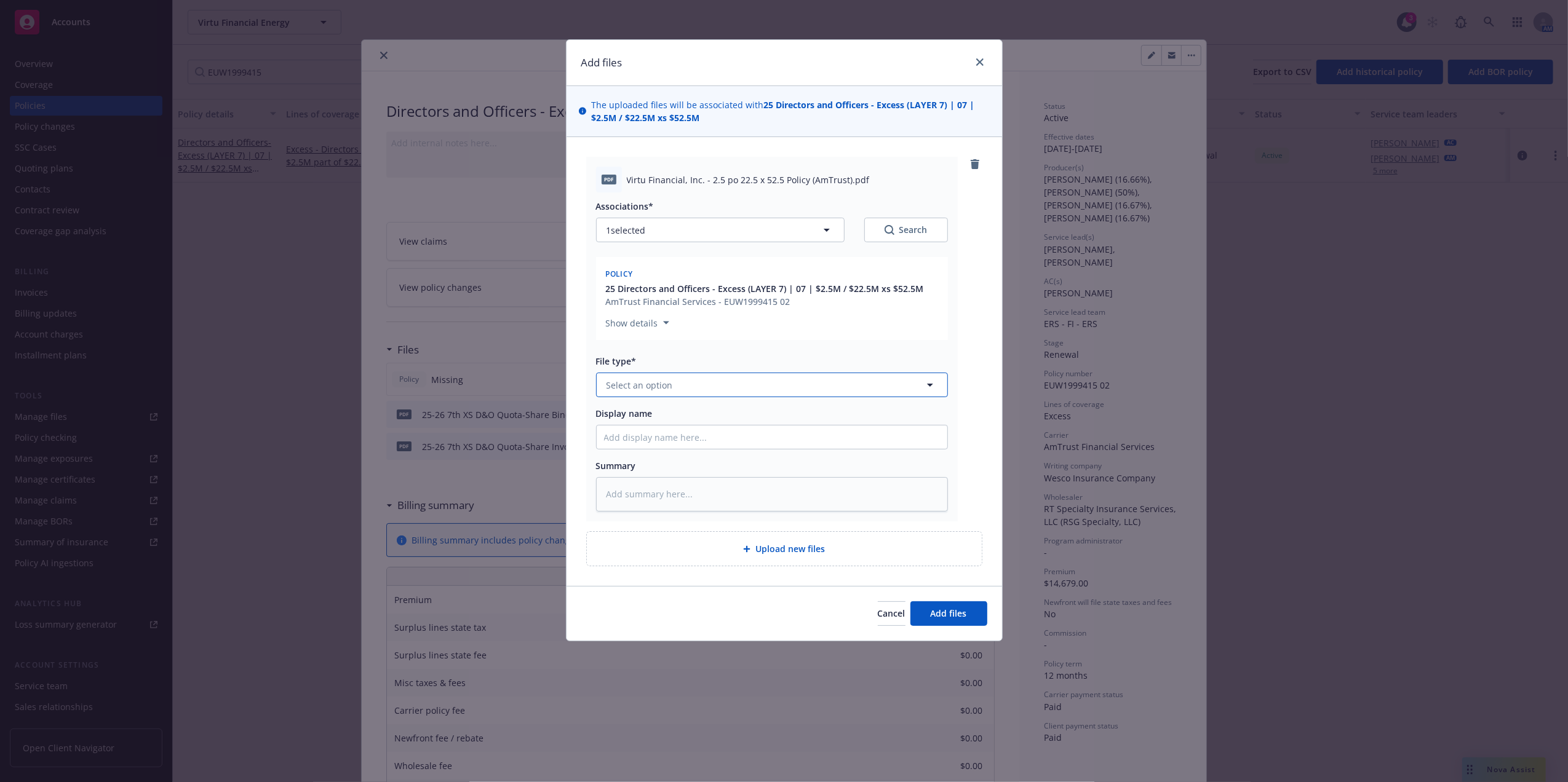
click at [717, 376] on button "Select an option" at bounding box center [772, 385] width 352 height 25
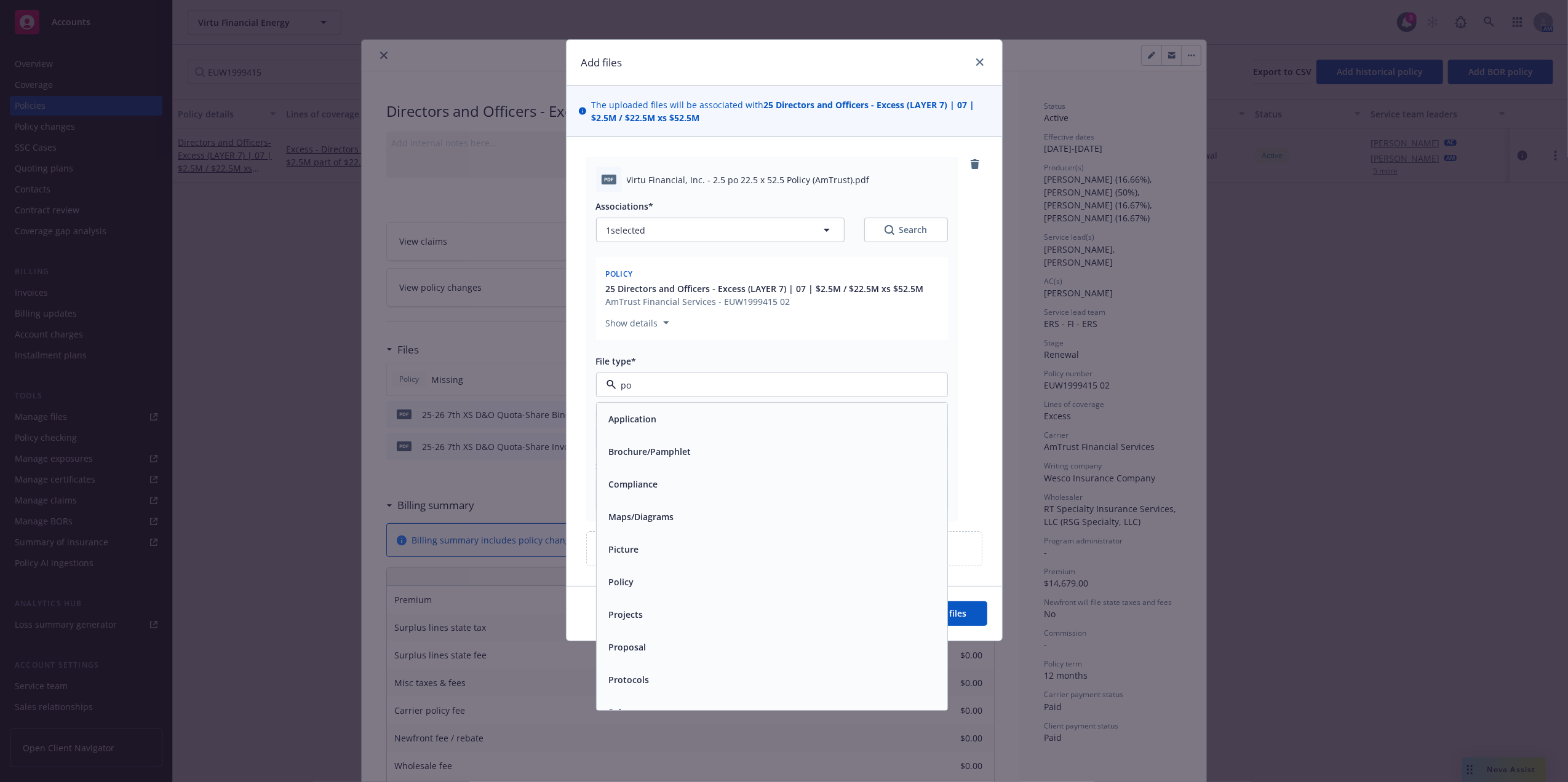
type input "pol"
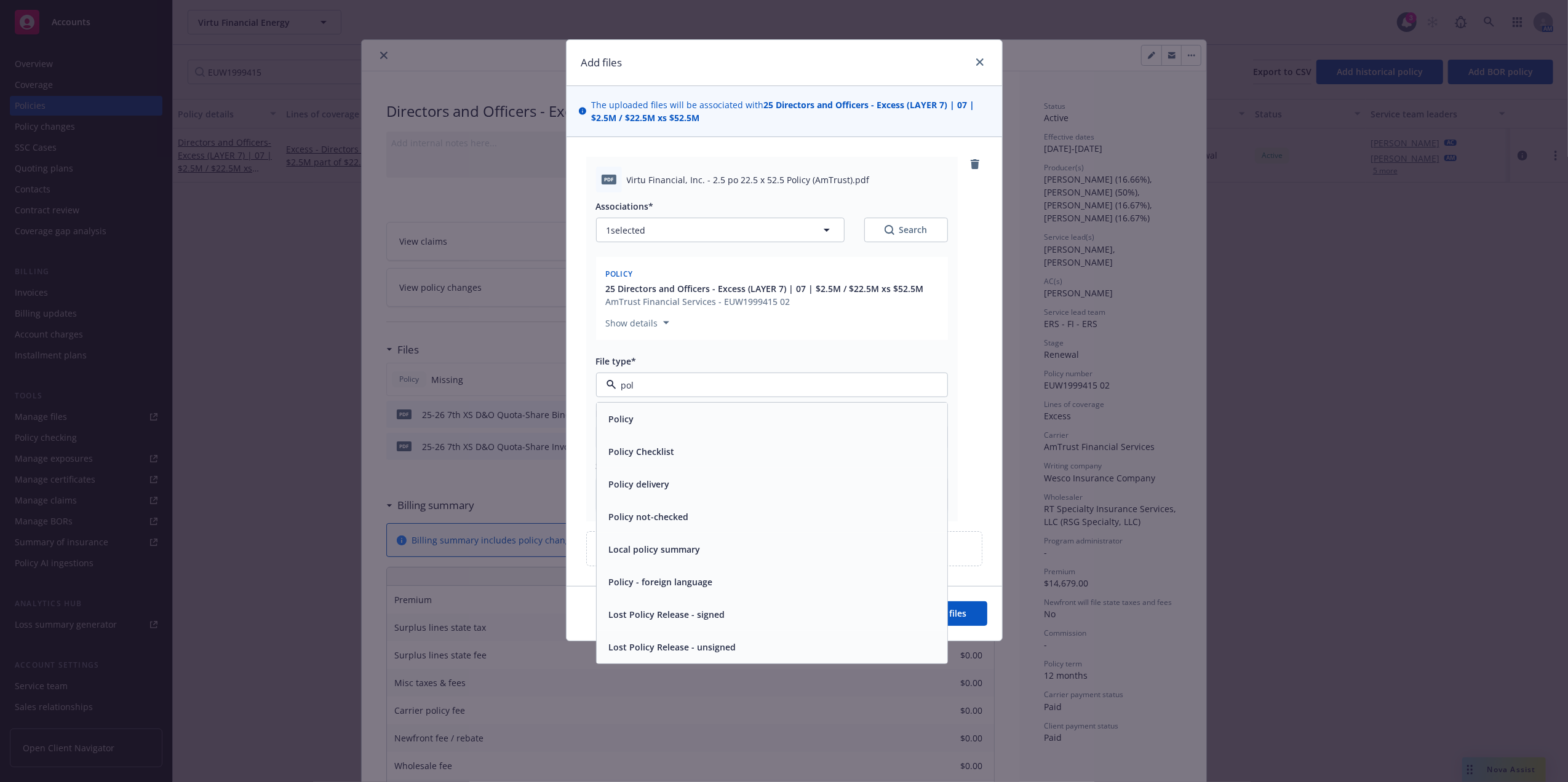
click at [655, 419] on div "Policy" at bounding box center [772, 419] width 336 height 18
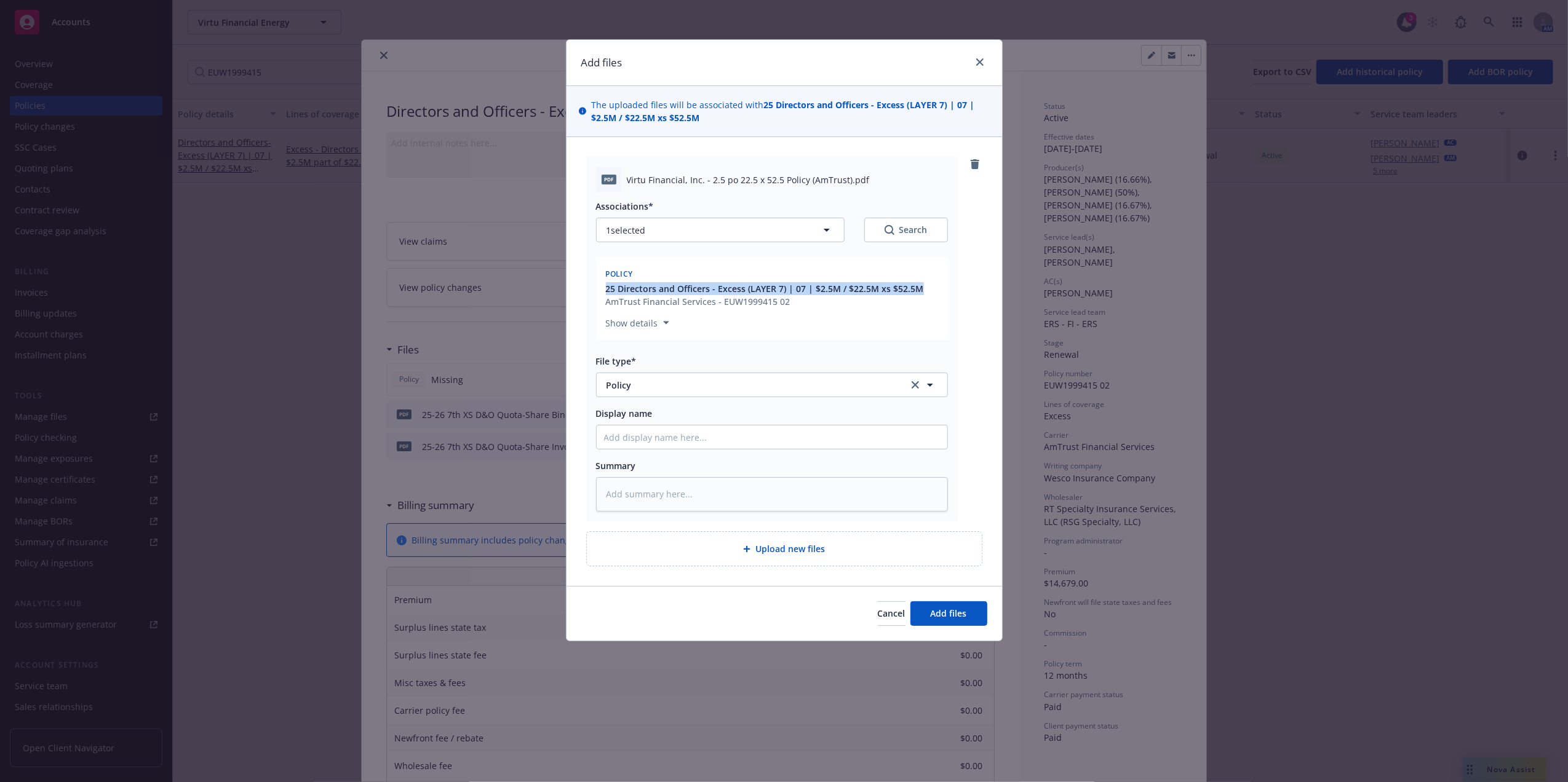
drag, startPoint x: 930, startPoint y: 291, endPoint x: 584, endPoint y: 289, distance: 346.0
click at [584, 289] on div "pdf Virtu Financial, Inc. - 2.5 po 22.5 x 52.5 Policy (AmTrust).pdf Association…" at bounding box center [784, 361] width 436 height 449
copy span "25 Directors and Officers - Excess (LAYER 7) | 07 | $2.5M / $22.5M xs $52.5M"
click at [698, 434] on input "Display name" at bounding box center [772, 438] width 350 height 23
paste input "25 Directors and Officers - Excess (LAYER 7) | 07 | $2.5M / $22.5M xs $52.5M"
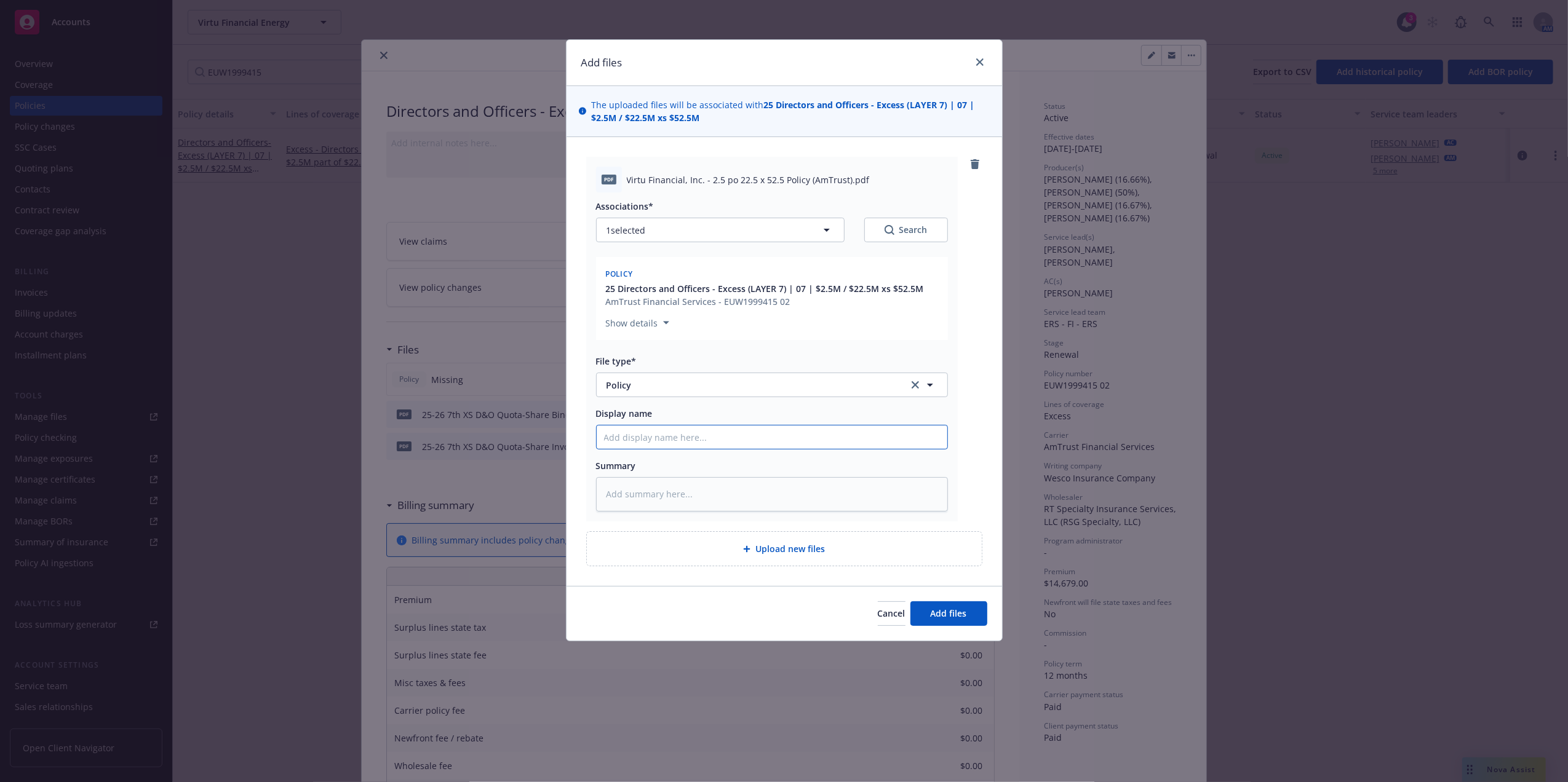
type textarea "x"
type input "25 Directors and Officers - Excess (LAYER 7) | 07 | $2.5M / $22.5M xs $52.5M"
type textarea "x"
type input "25 Directors and Officers - Excess (LAYER 7) | 07 | $2.5M / $22.5M xs $52.5M"
type textarea "x"
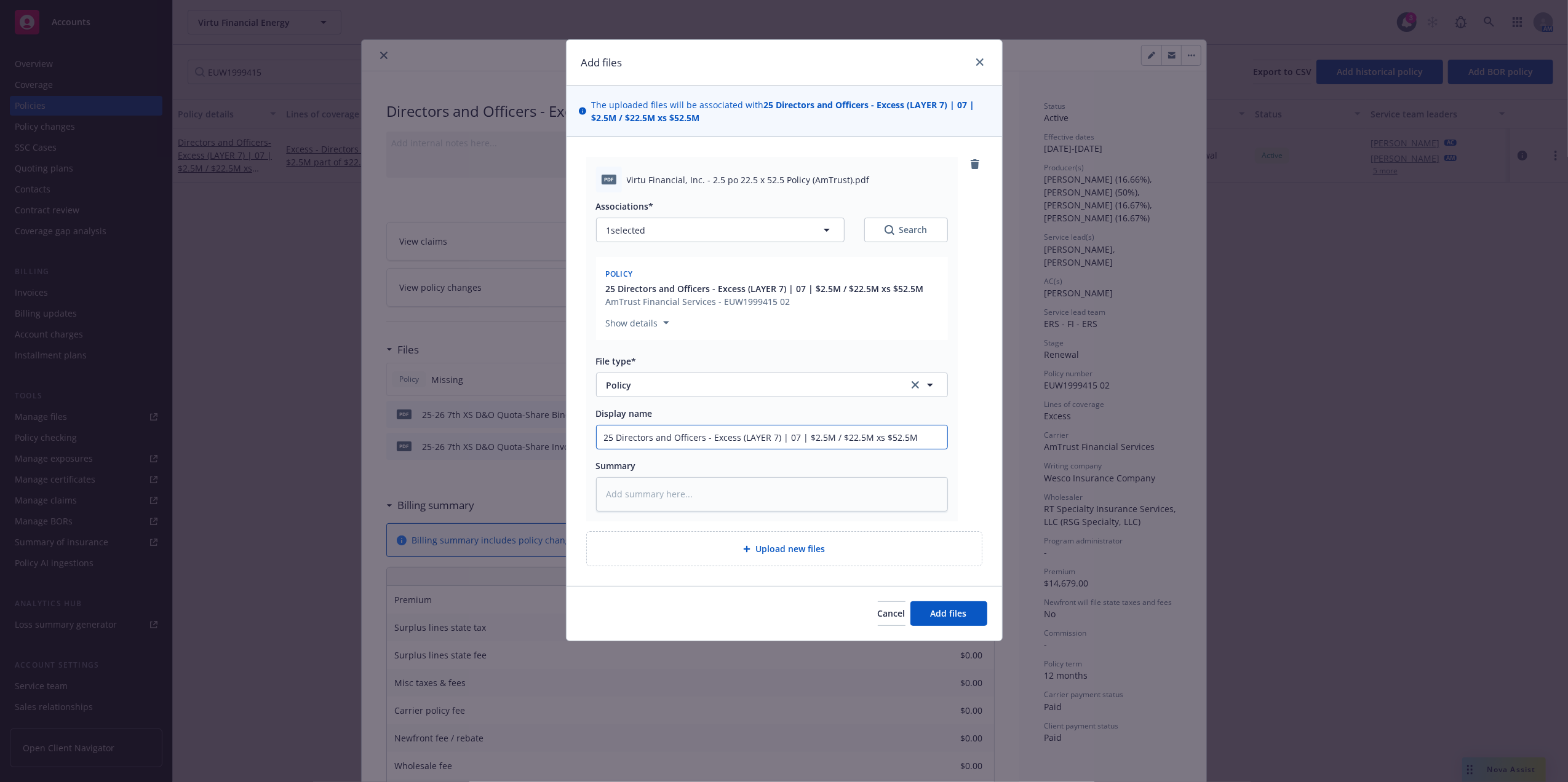
type input "25 Directors and Officers - Excess (LAYER 7) | 07 | $2.5M / $22.5M xs $52.5M P"
type textarea "x"
type input "25 Directors and Officers - Excess (LAYER 7) | 07 | $2.5M / $22.5M xs $52.5M Po"
type textarea "x"
type input "25 Directors and Officers - Excess (LAYER 7) | 07 | $2.5M / $22.5M xs $52.5M Pol"
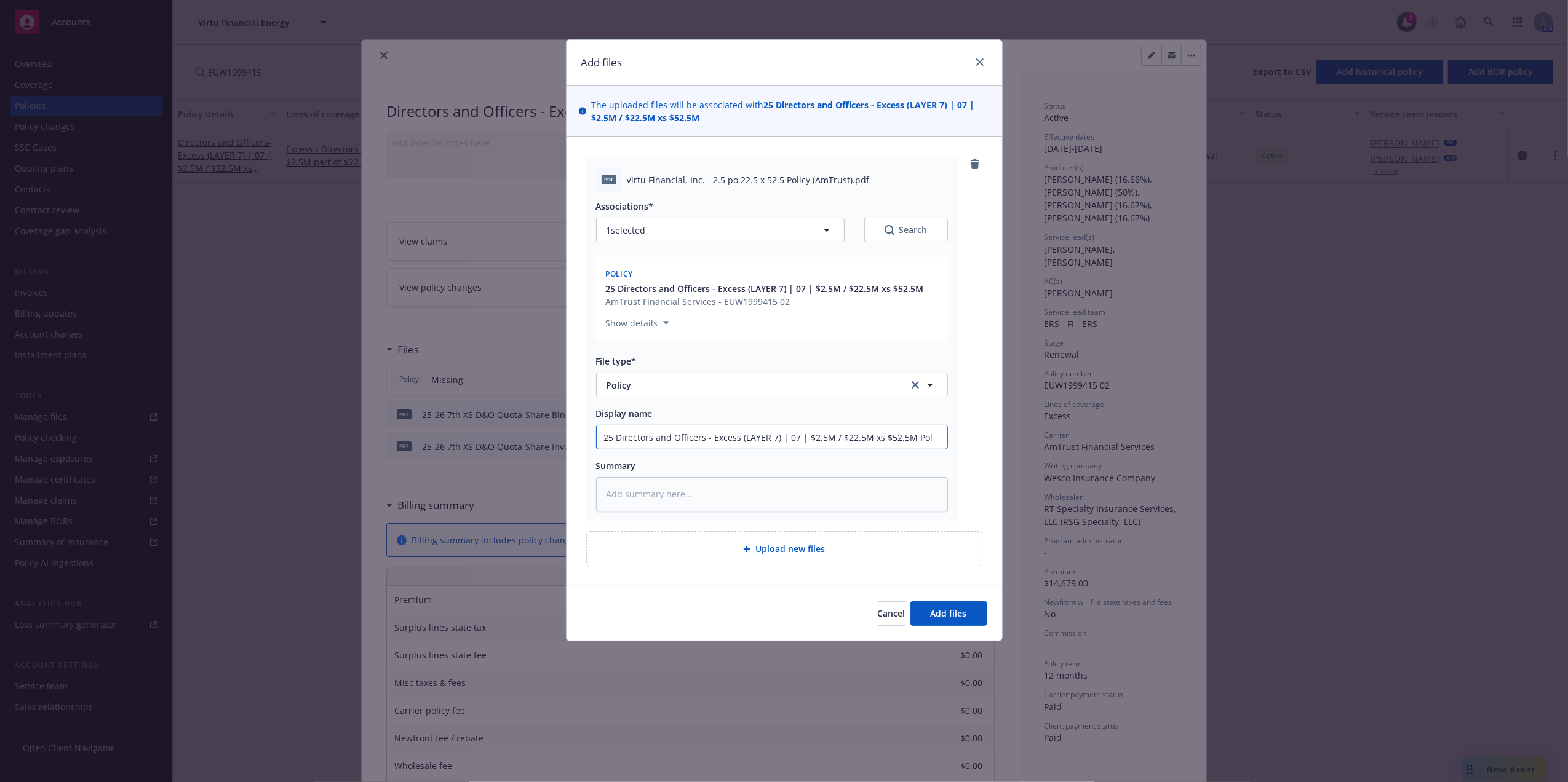
type textarea "x"
type input "25 Directors and Officers - Excess (LAYER 7) | 07 | $2.5M / $22.5M xs $52.5M Po…"
type textarea "x"
type input "25 Directors and Officers - Excess (LAYER 7) | 07 | $2.5M / $22.5M xs $52.5M Po…"
type textarea "x"
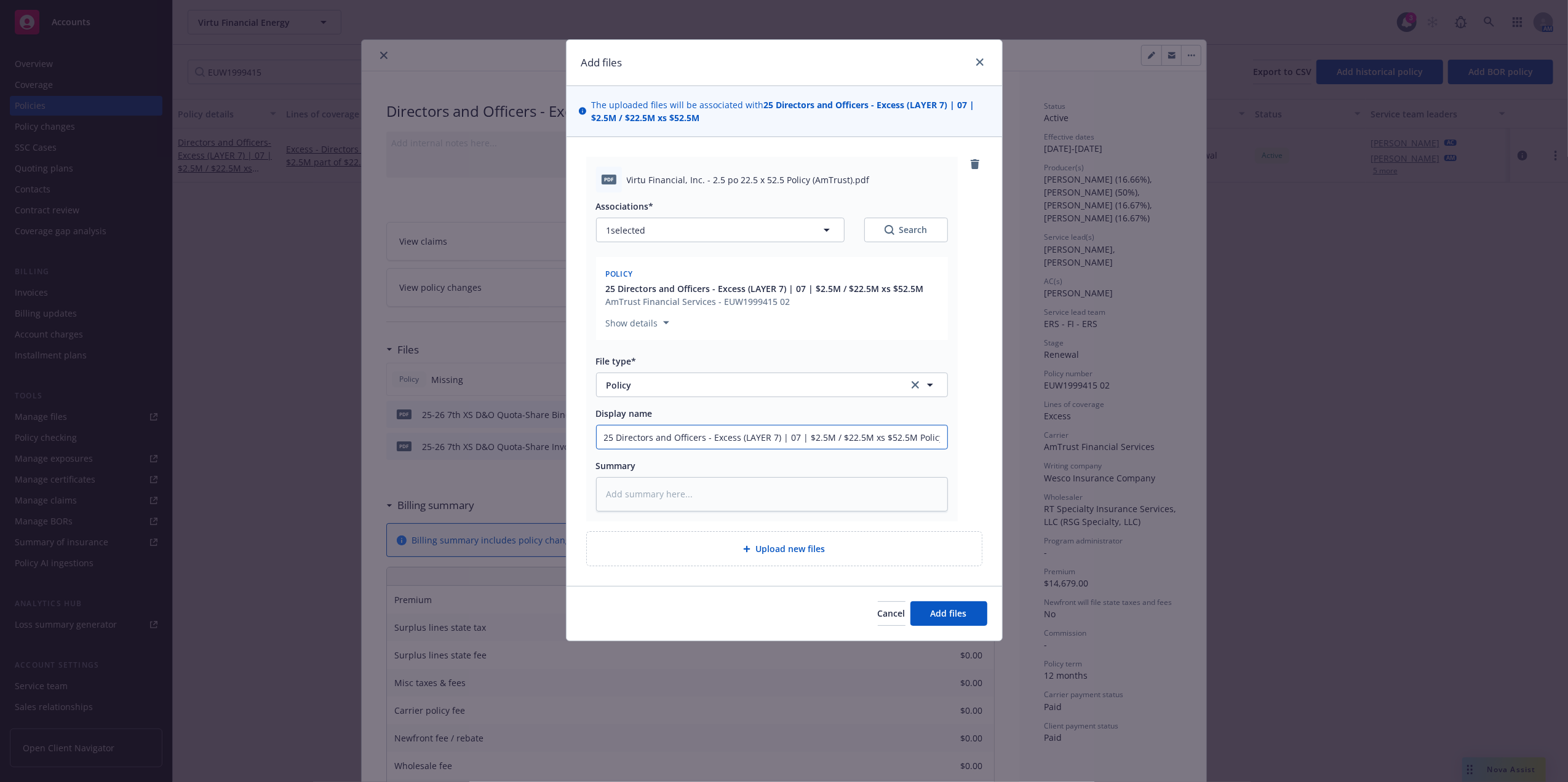
type input "25 Directors and Officers - Excess (LAYER 7) | 07 | $2.5M / $22.5M xs $52.5M Po…"
type textarea "x"
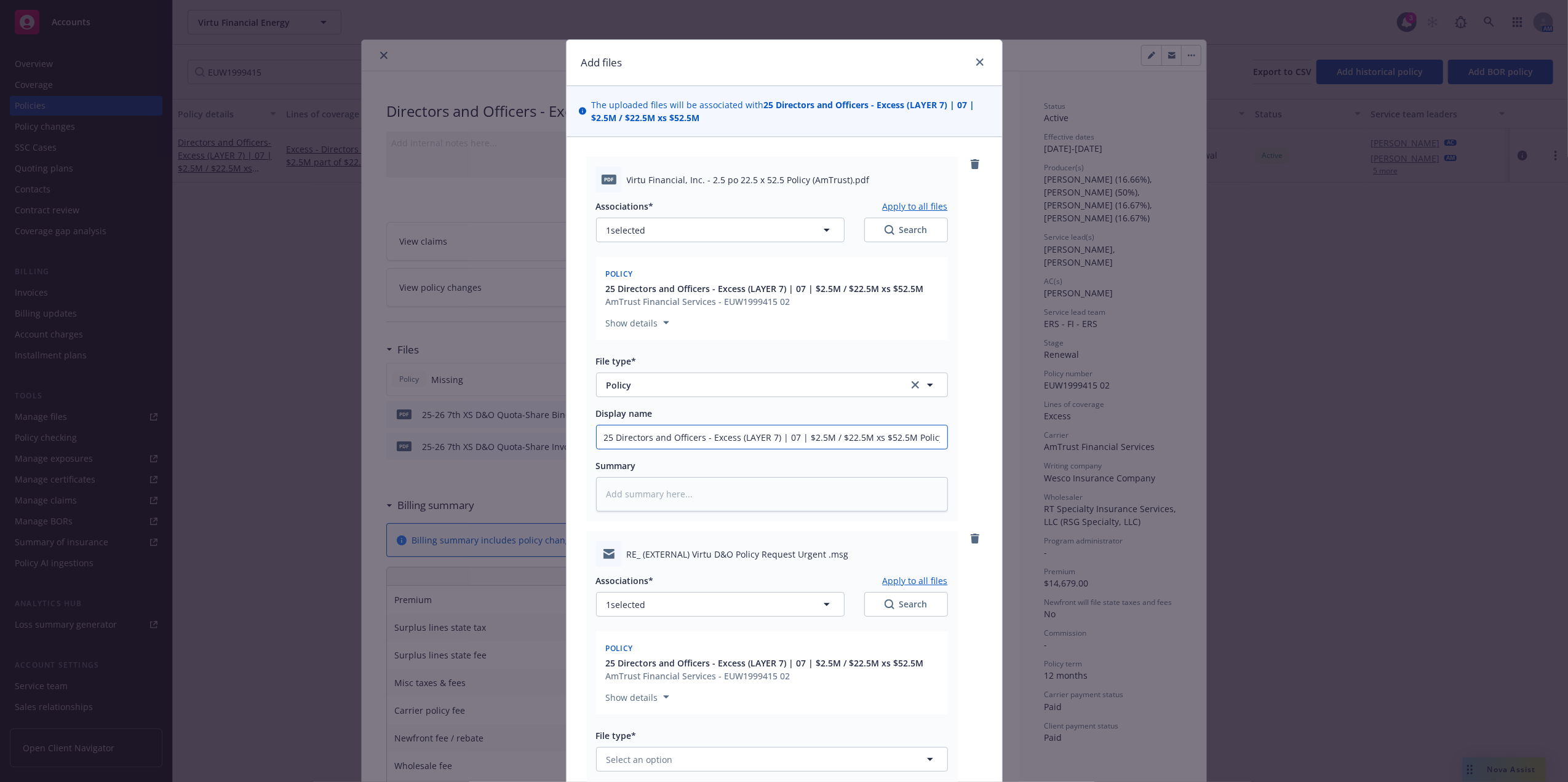
scroll to position [274, 0]
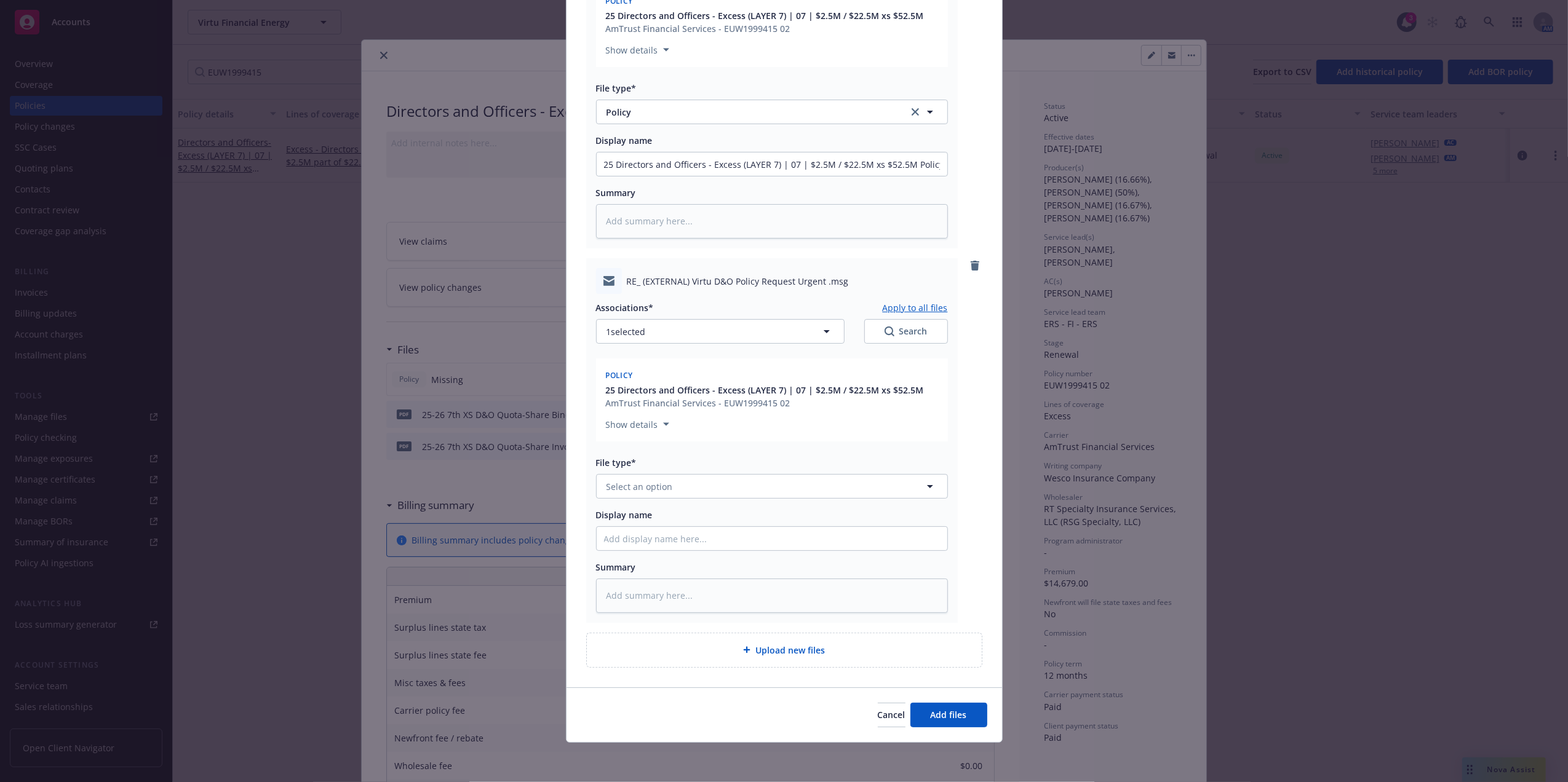
click at [754, 466] on div "File type*" at bounding box center [772, 463] width 352 height 13
click at [739, 485] on button "Select an option" at bounding box center [772, 486] width 352 height 25
type input "email"
click at [698, 525] on div "Email" at bounding box center [772, 520] width 336 height 18
click at [694, 538] on input "Display name" at bounding box center [772, 538] width 350 height 23
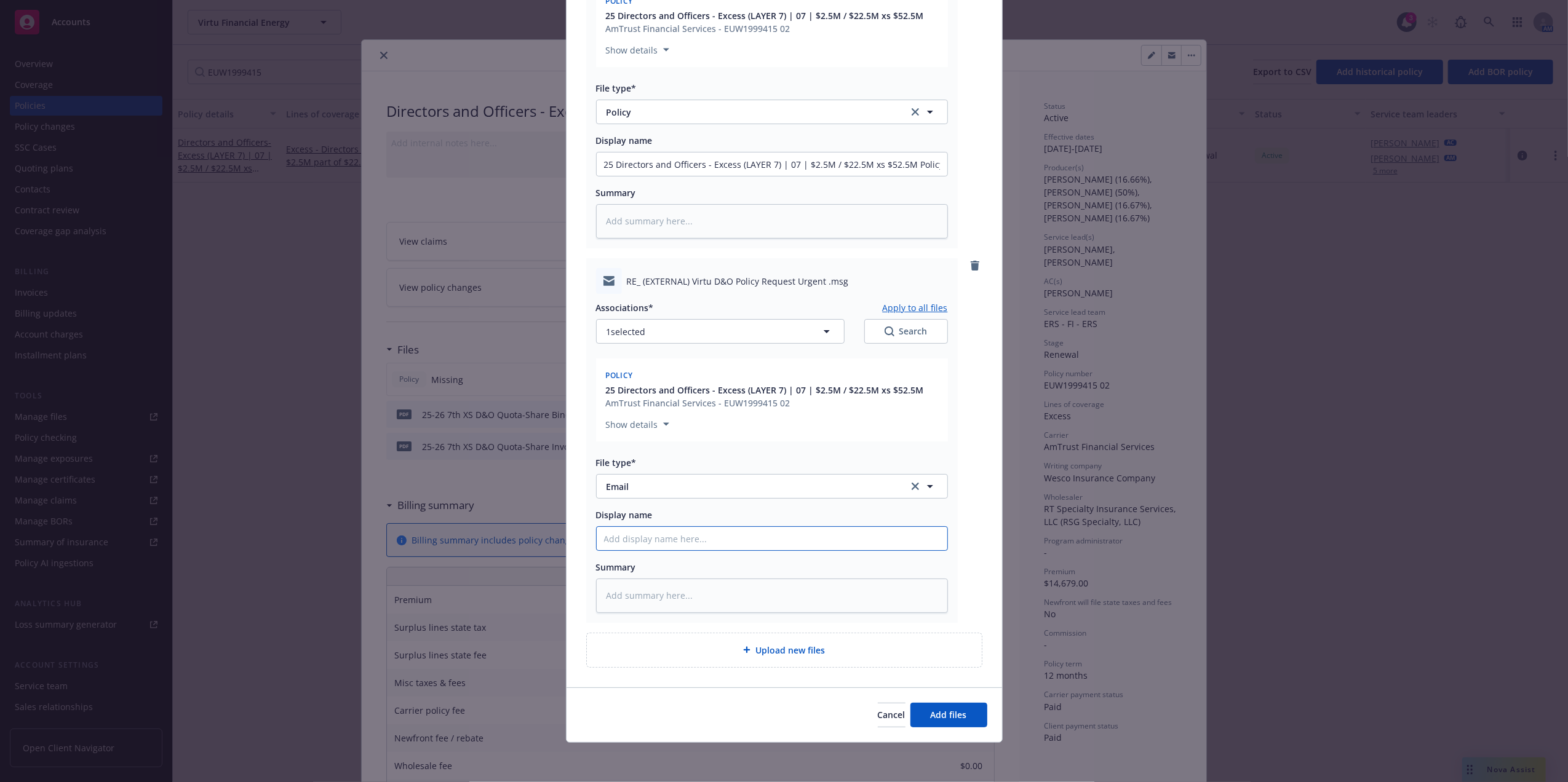
type textarea "x"
type input "P"
type textarea "x"
type input "Po"
type textarea "x"
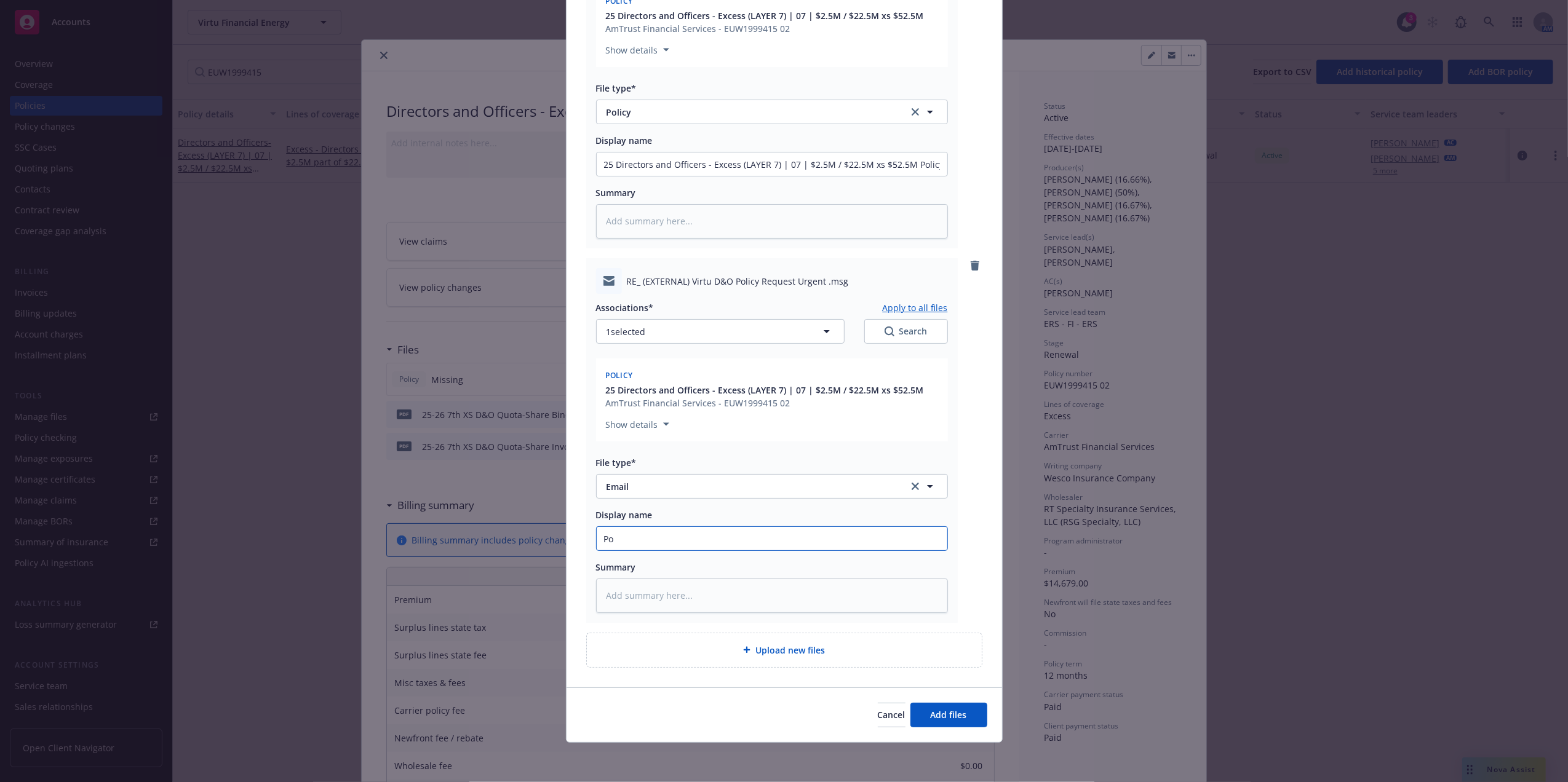
type input "Pol"
type textarea "x"
type input "Poli"
type textarea "x"
type input "Polic"
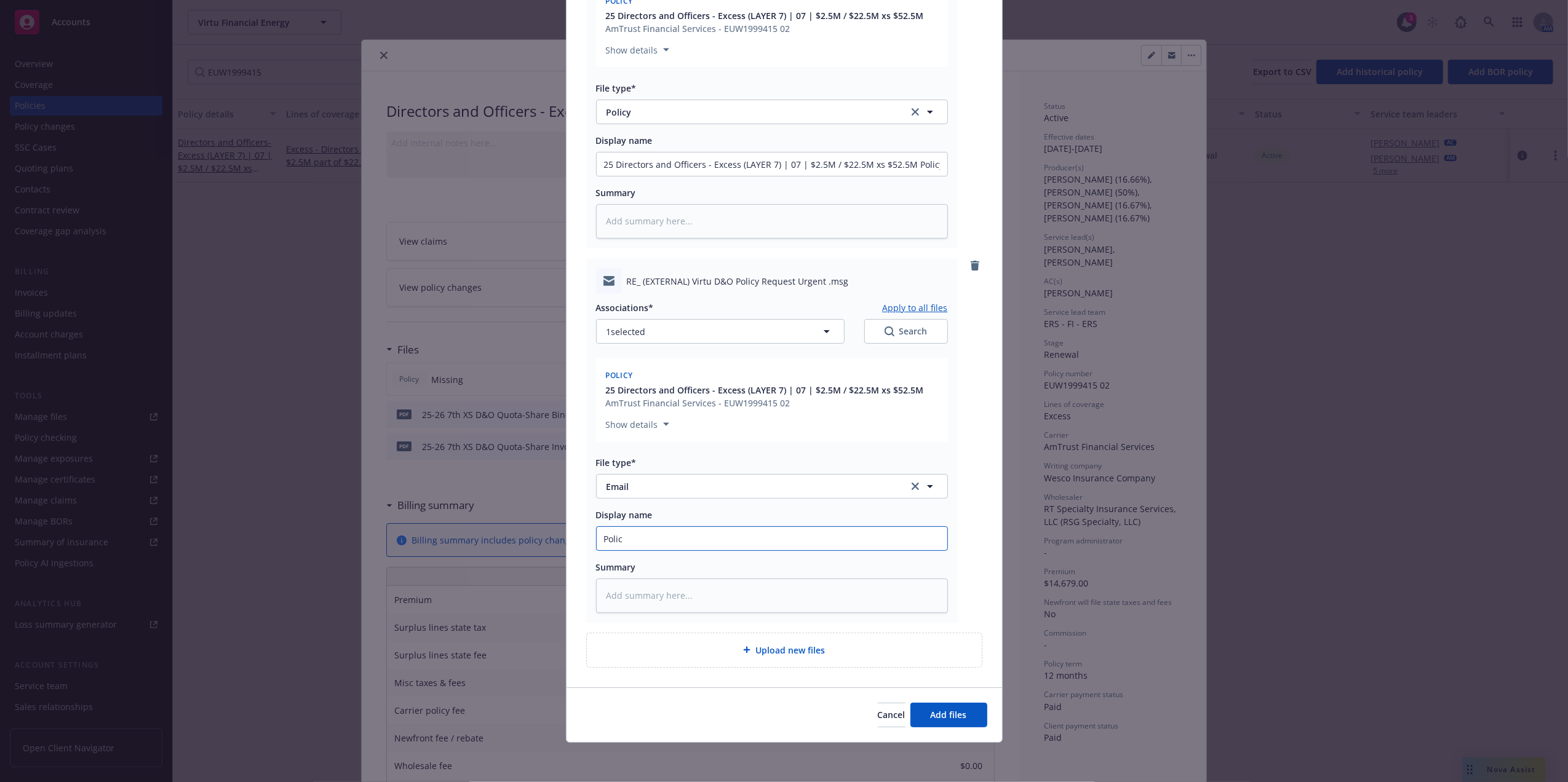
type textarea "x"
type input "Policy"
type textarea "x"
type input "Policy"
type textarea "x"
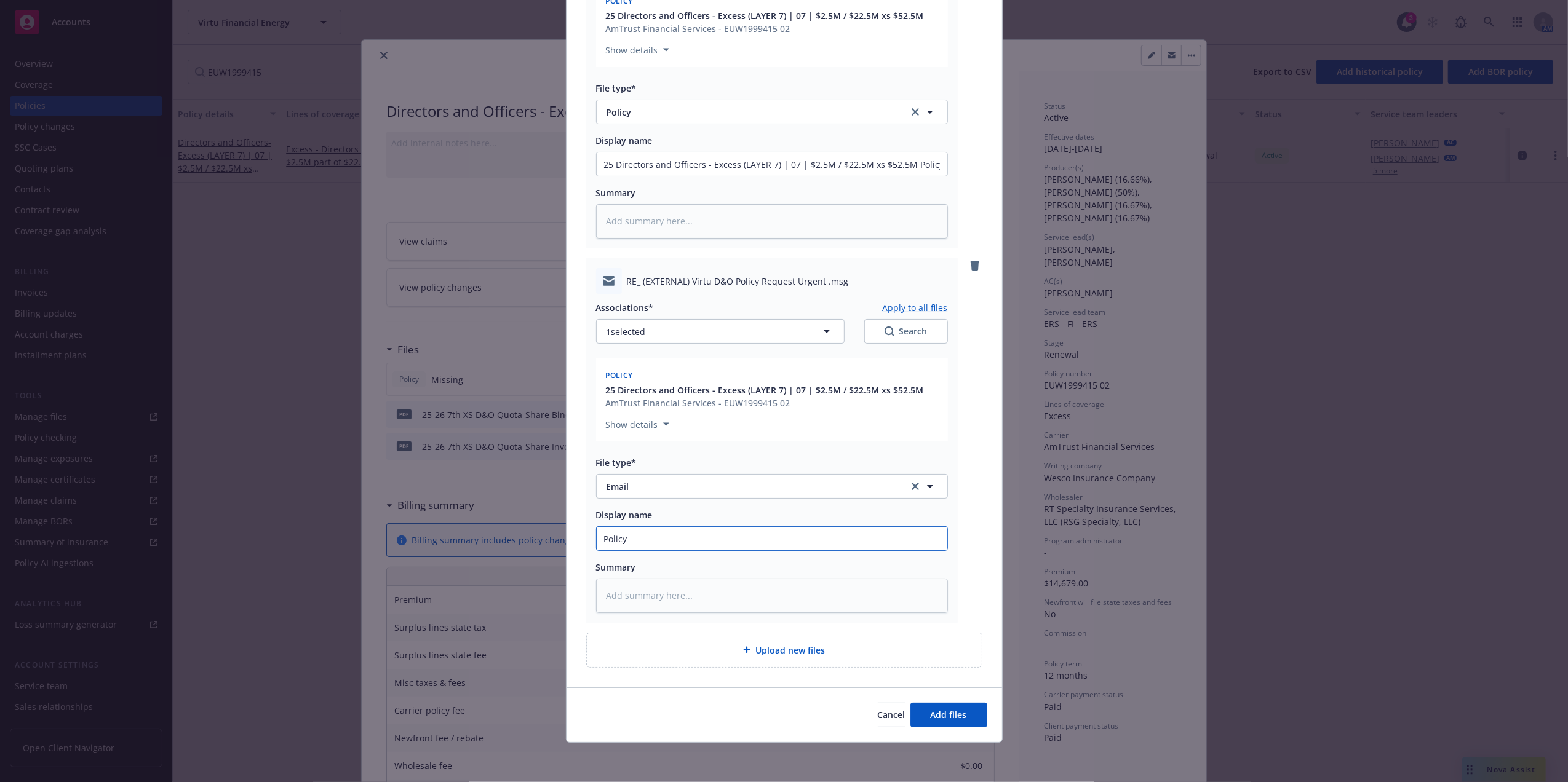
type input "Policy R"
type textarea "x"
type input "Policy Rec"
type textarea "x"
type input "Policy Recv"
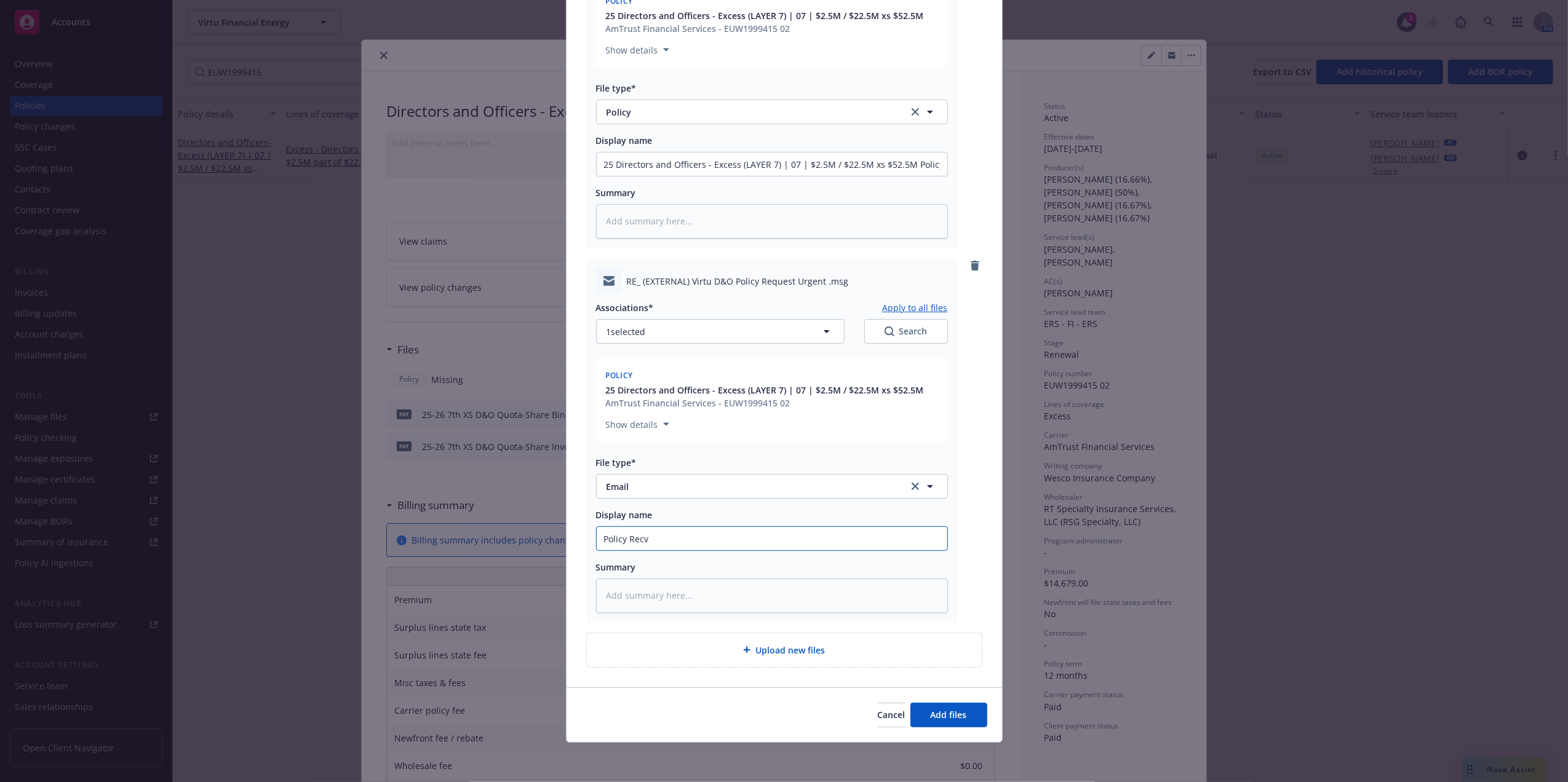
type textarea "x"
type input "Policy Recv"
type textarea "x"
type input "Policy Recv em"
type textarea "x"
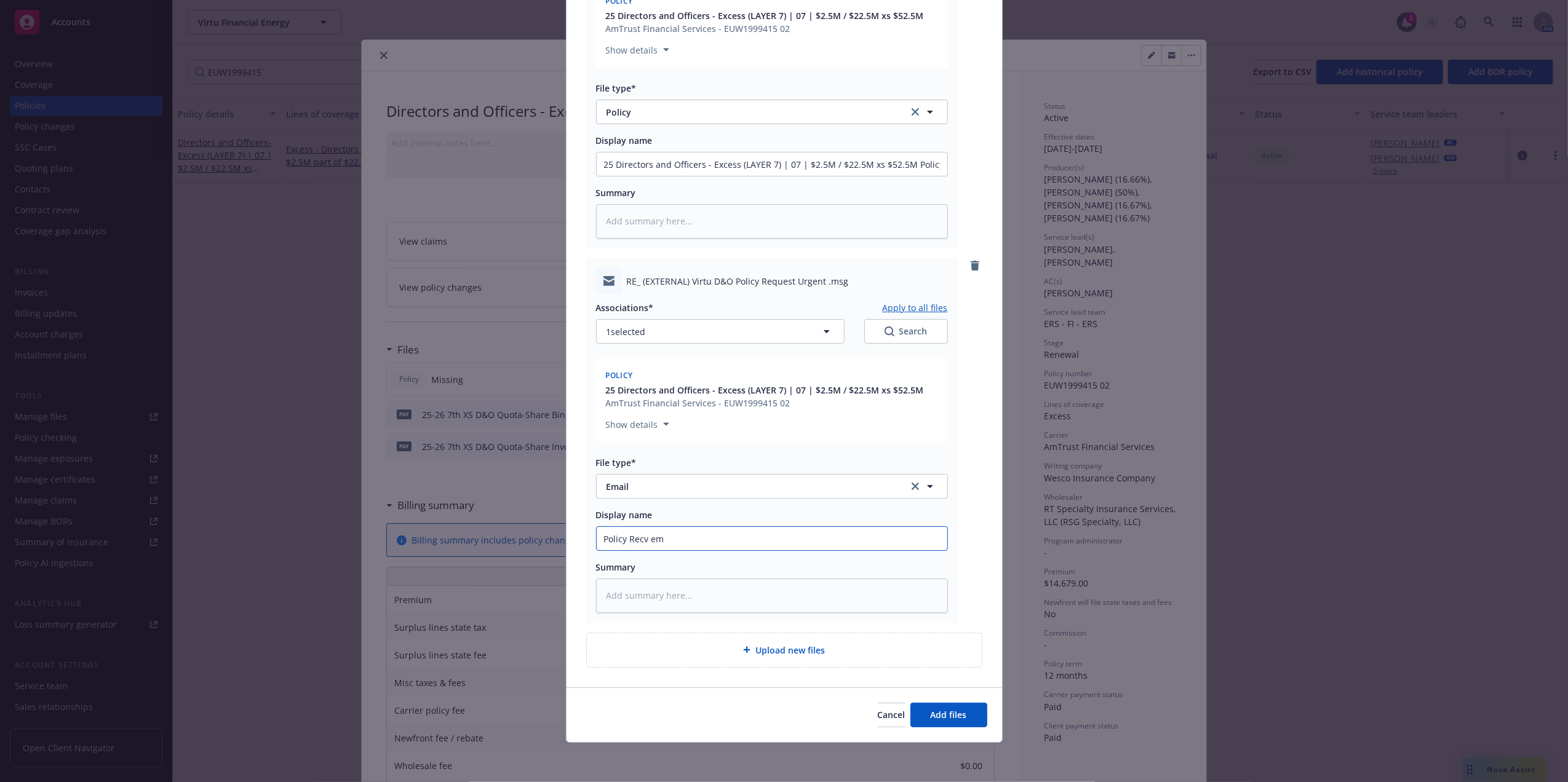
type input "Policy Recv ema"
type textarea "x"
type input "Policy Recv emai"
type textarea "x"
type input "Policy Recv email"
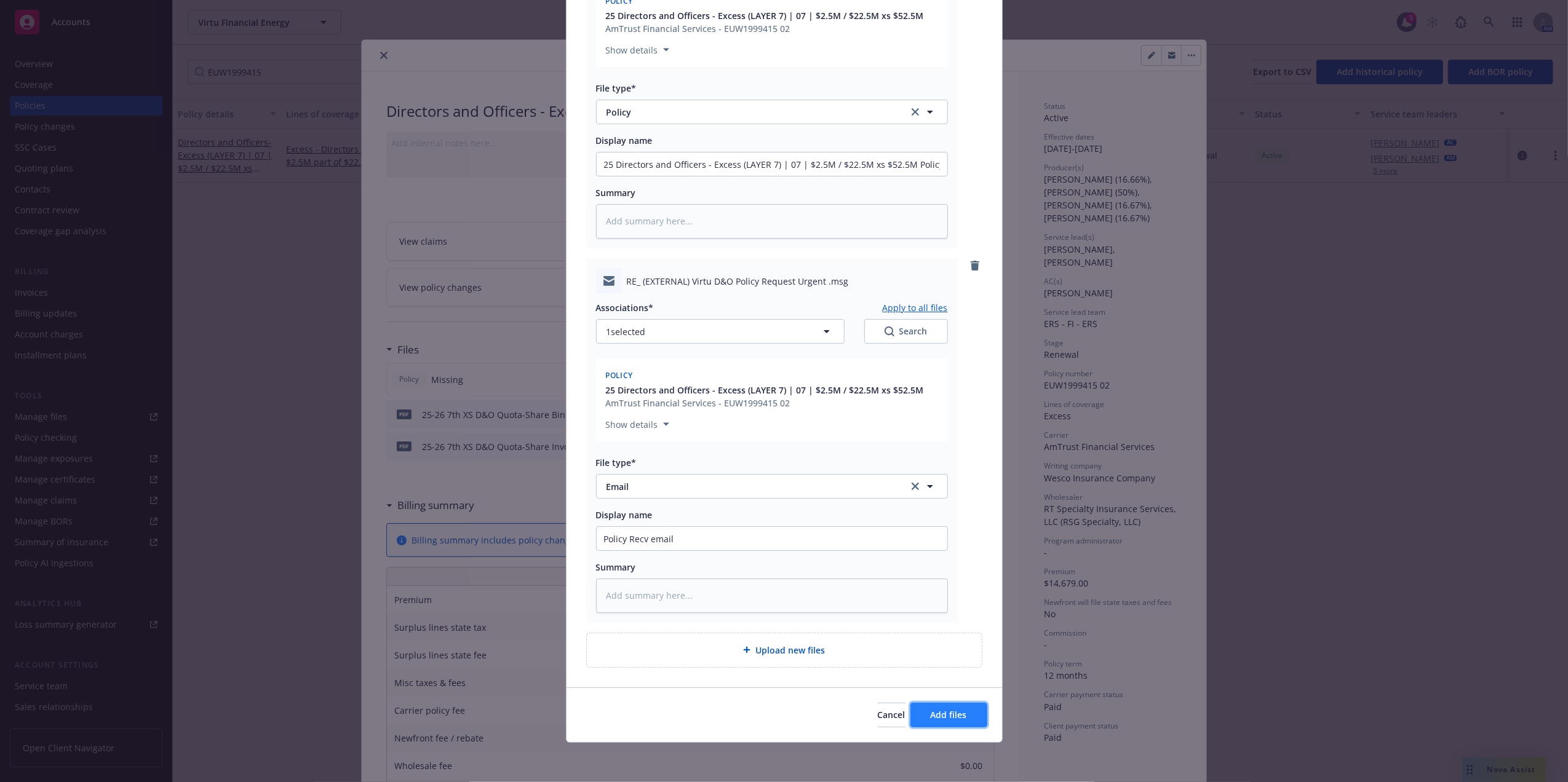
click at [937, 707] on button "Add files" at bounding box center [949, 716] width 77 height 25
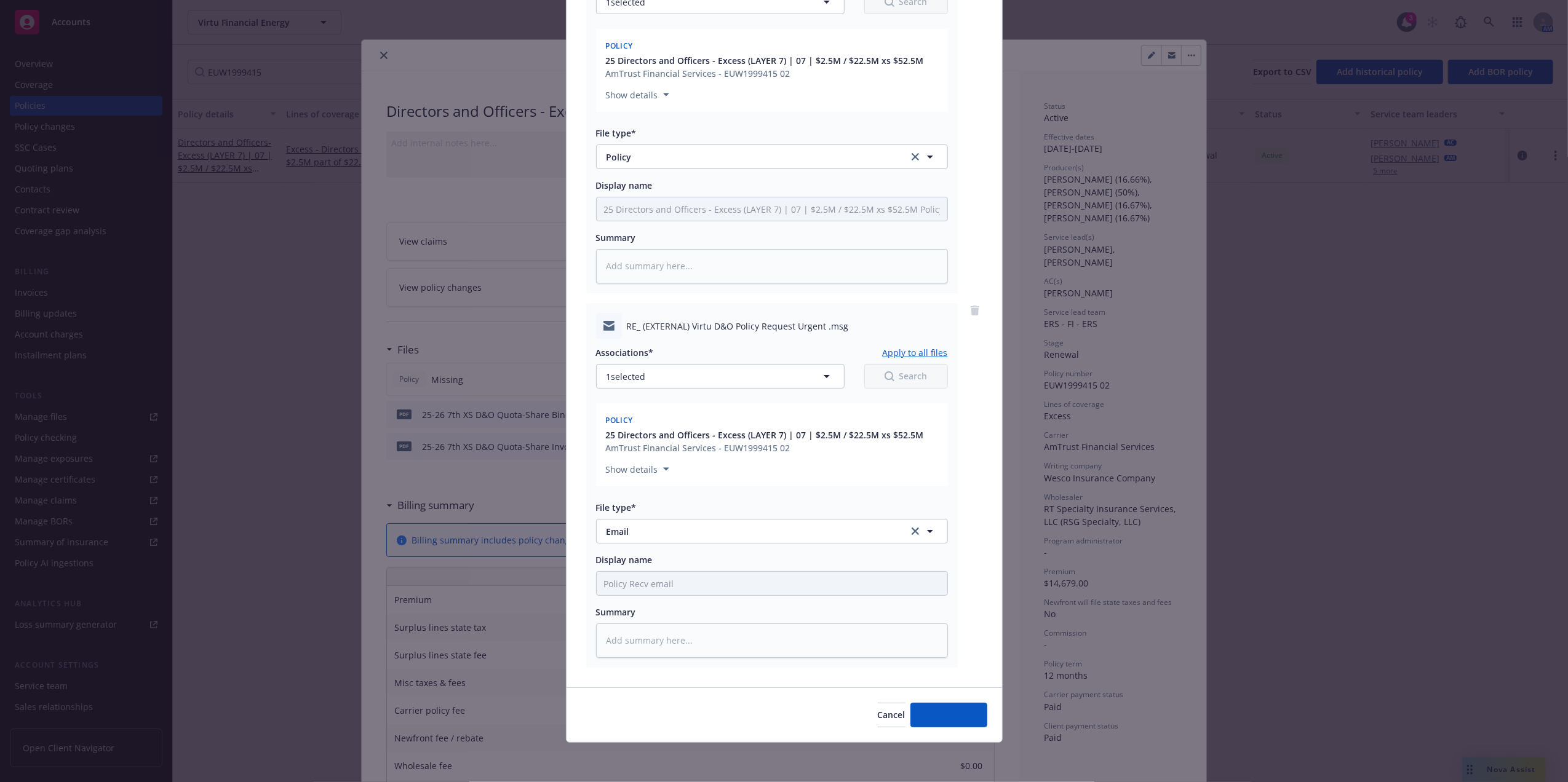
scroll to position [229, 0]
type textarea "x"
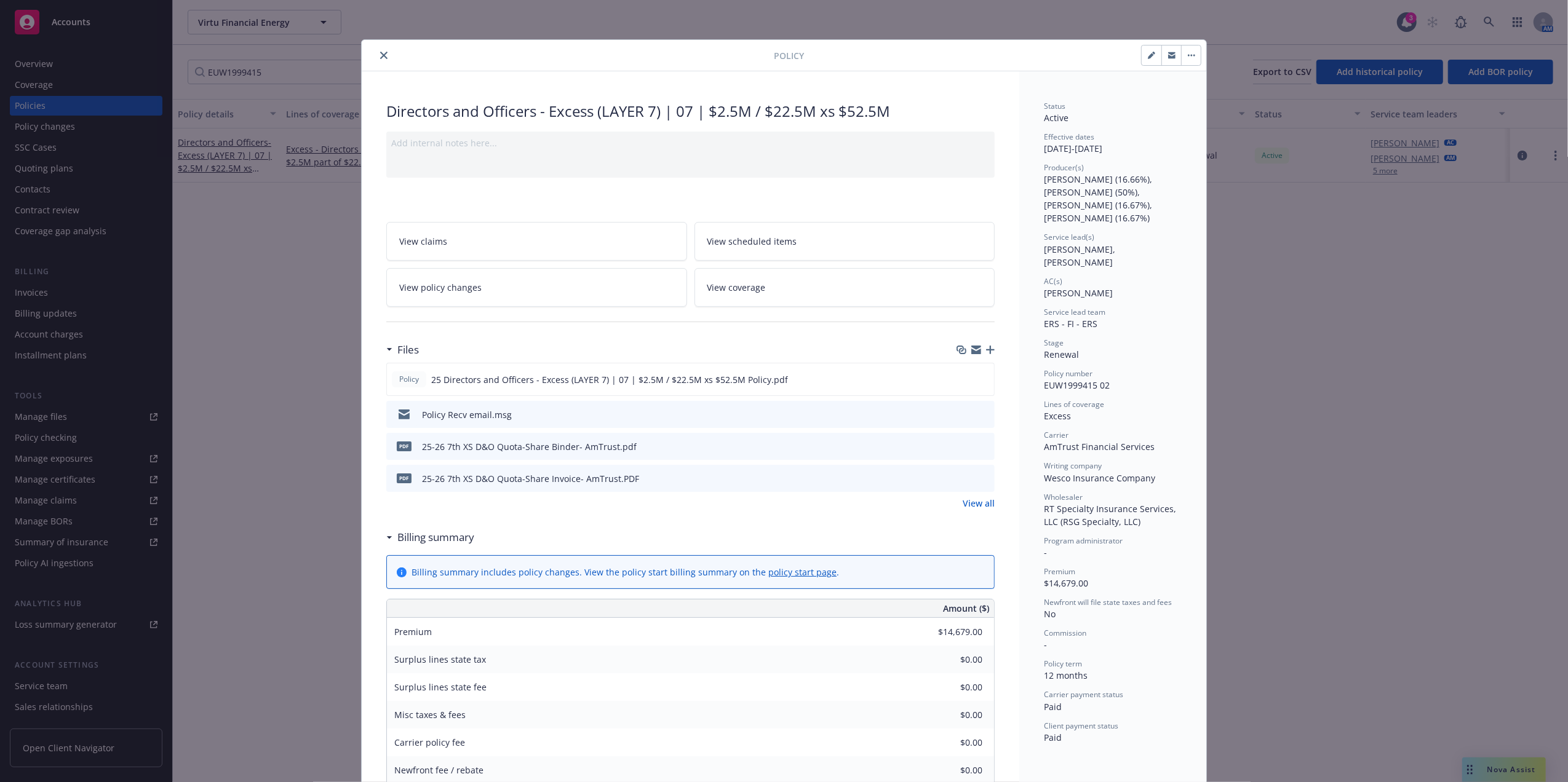
drag, startPoint x: 382, startPoint y: 50, endPoint x: 393, endPoint y: 42, distance: 13.6
click at [382, 50] on button "close" at bounding box center [384, 55] width 15 height 15
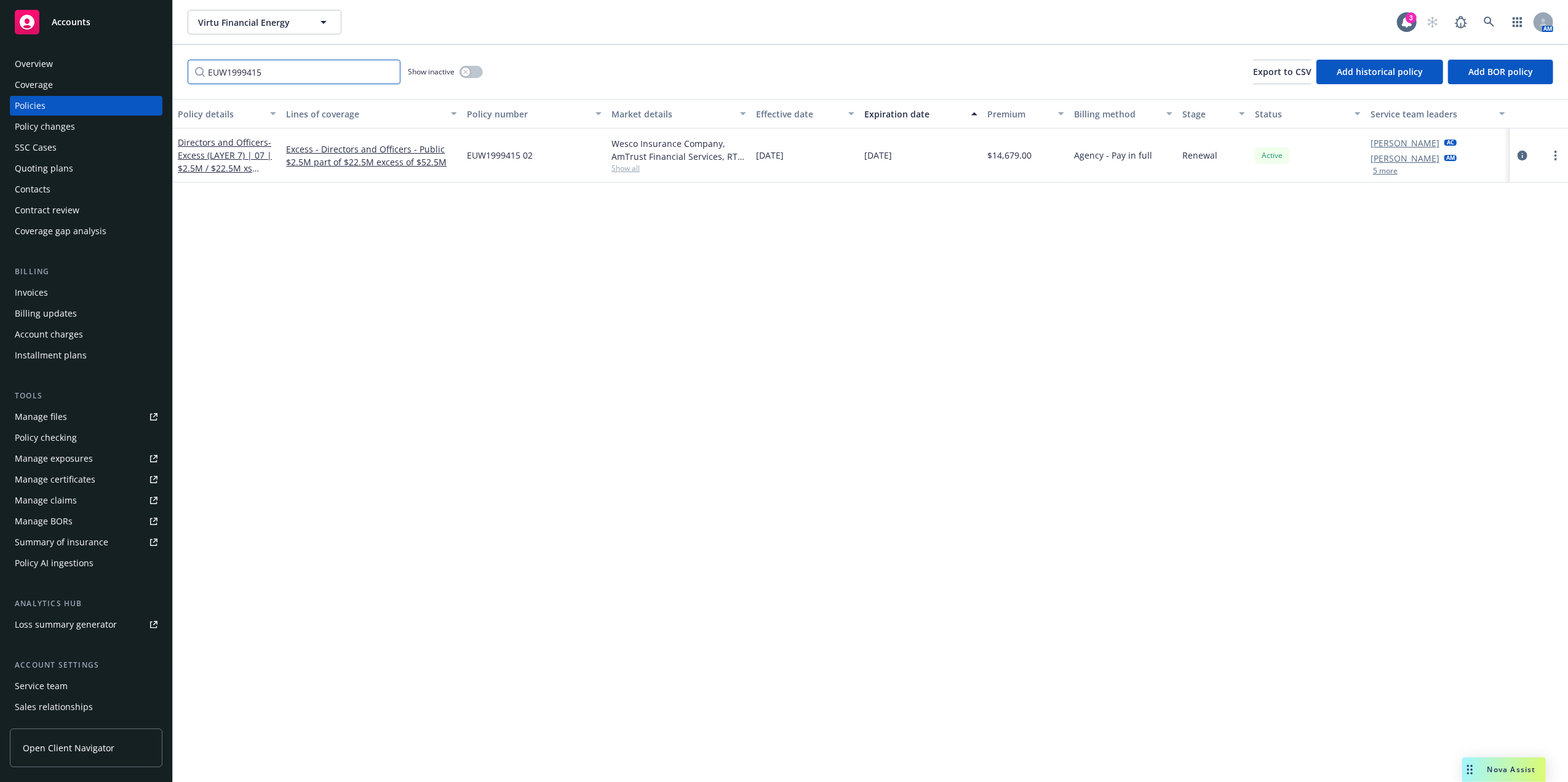
click at [322, 69] on input "EUW1999415" at bounding box center [294, 72] width 213 height 25
paste input "MLX4289374"
type input "MLX4289374"
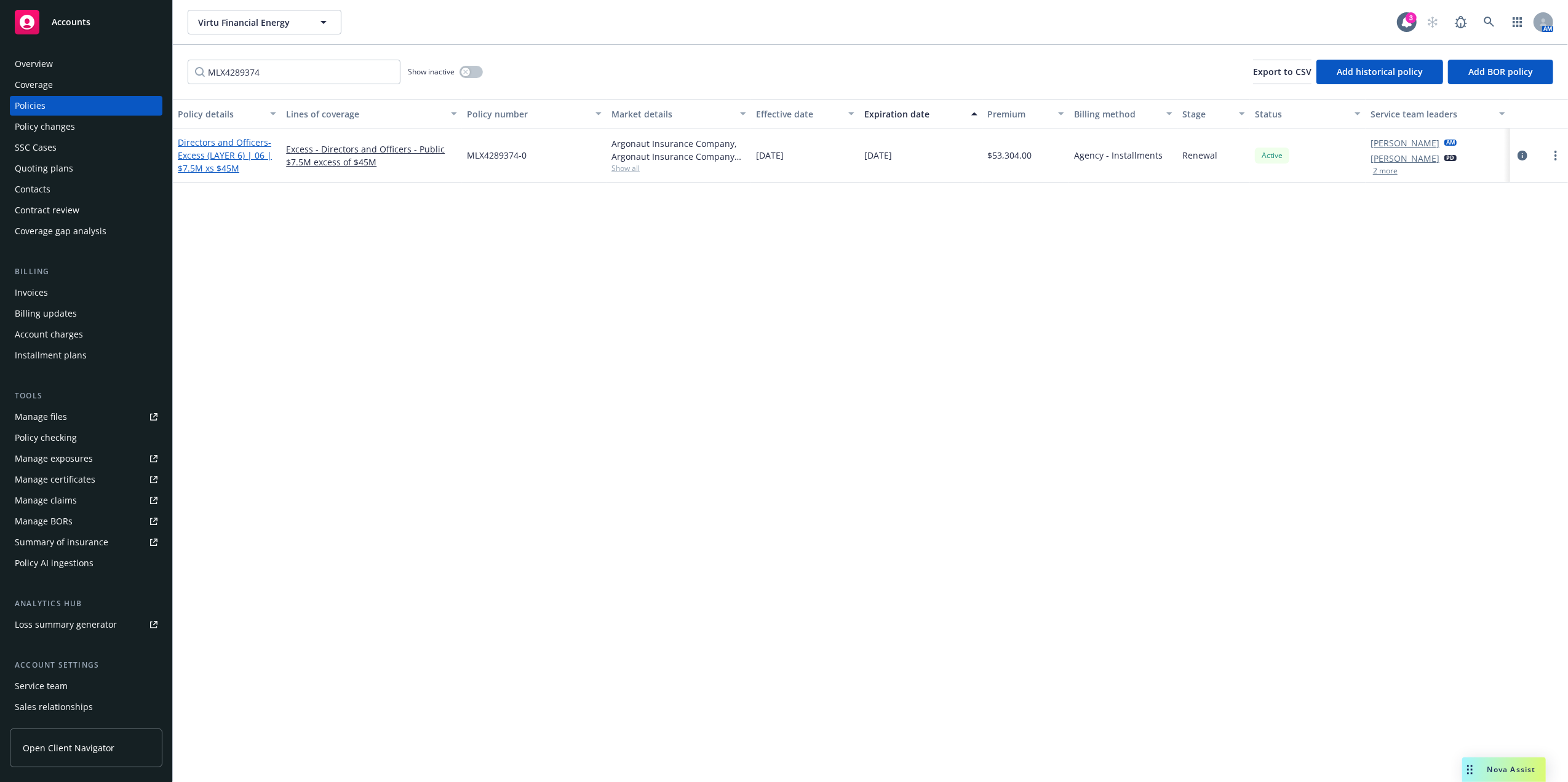
click at [218, 167] on span "- Excess (LAYER 6) | 06 | $7.5M xs $45M" at bounding box center [225, 156] width 94 height 38
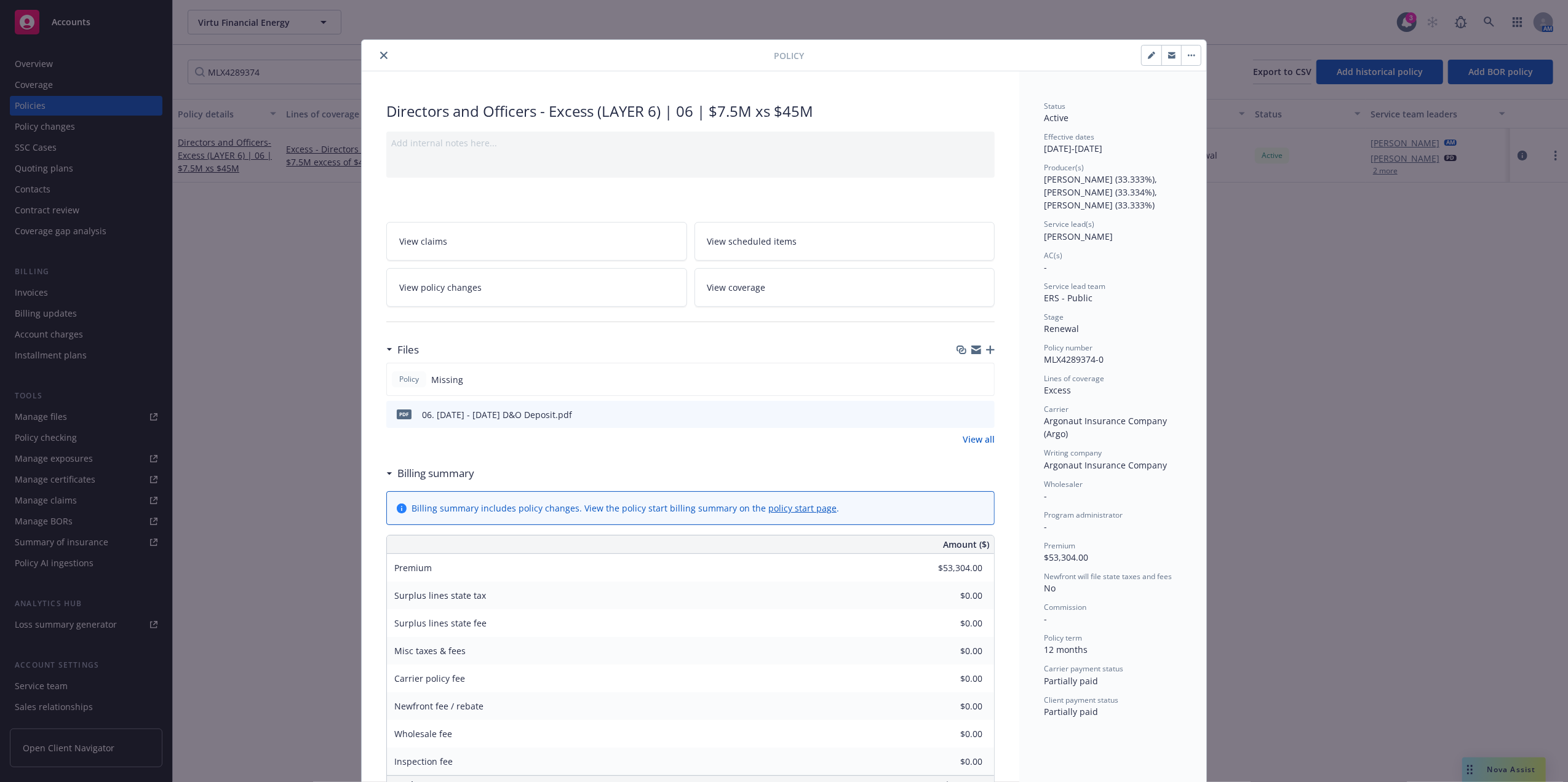
click at [978, 413] on icon "preview file" at bounding box center [983, 413] width 11 height 8
click at [977, 173] on div "Add internal notes here..." at bounding box center [691, 154] width 608 height 46
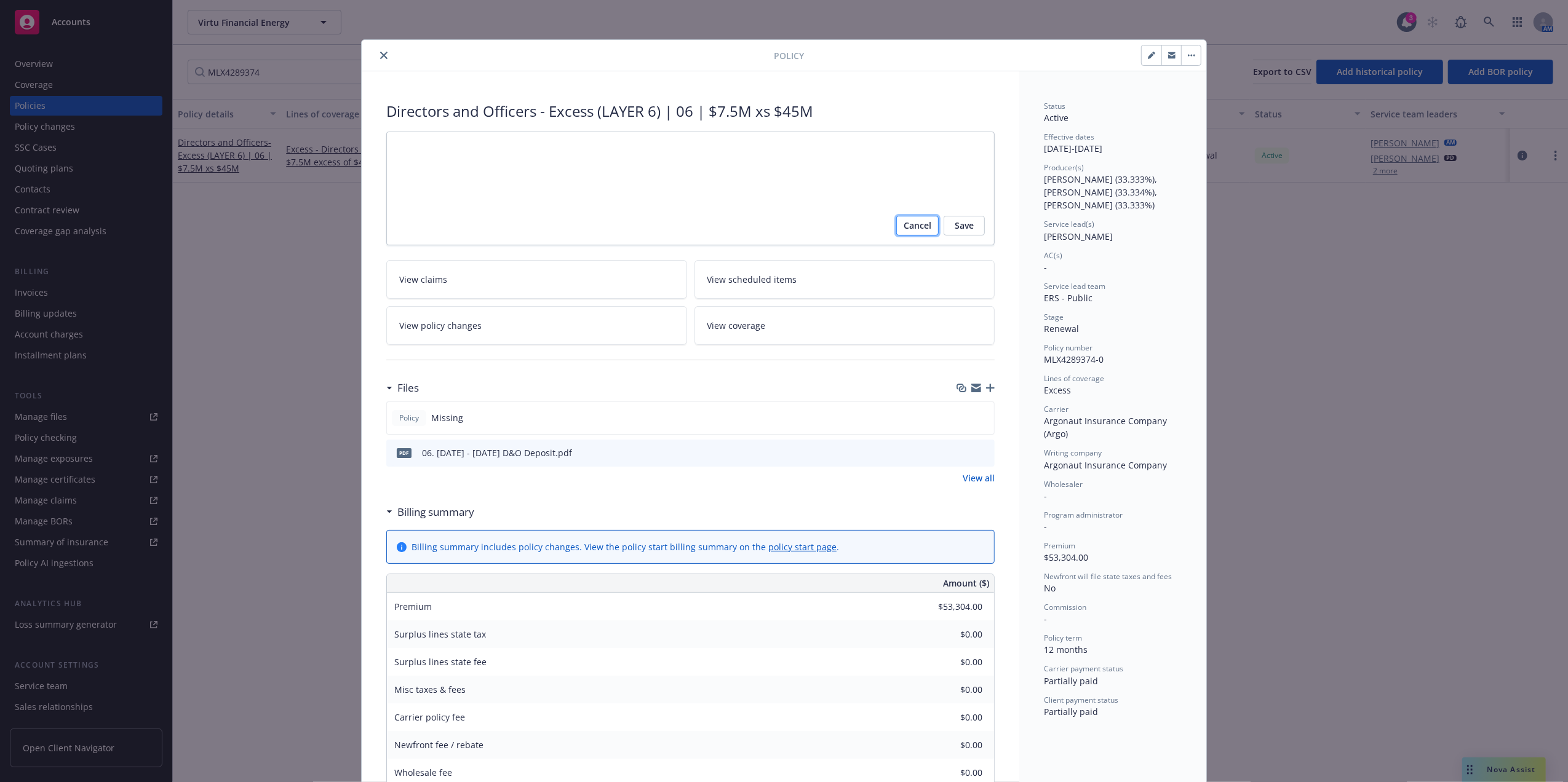
click at [916, 227] on span "Cancel" at bounding box center [917, 226] width 28 height 20
